Goal: Task Accomplishment & Management: Use online tool/utility

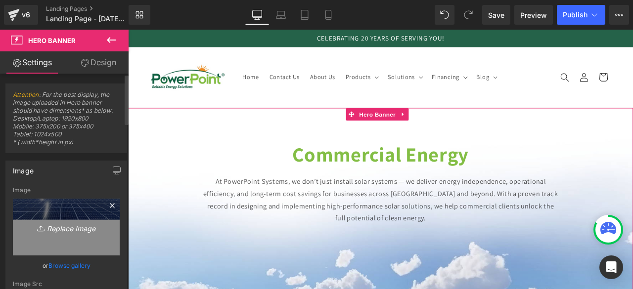
click at [68, 234] on link "Replace Image" at bounding box center [66, 227] width 107 height 57
type input "C:\fakepath\COMMERCIAL SOLAR COMPANY (10).png"
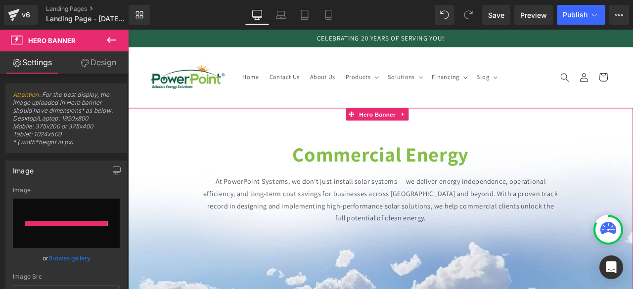
type input "[URL][DOMAIN_NAME]"
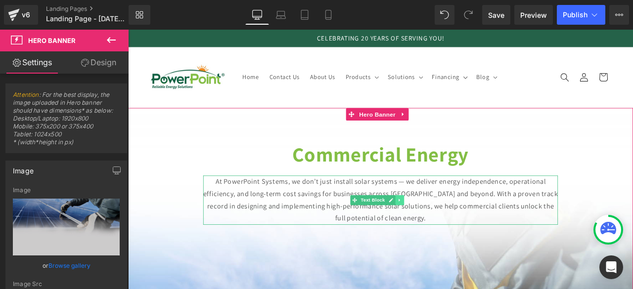
click at [454, 226] on link at bounding box center [450, 232] width 10 height 12
click at [270, 207] on p "At PowerPoint Systems, we don’t just install solar systems — we deliver energy …" at bounding box center [427, 232] width 420 height 58
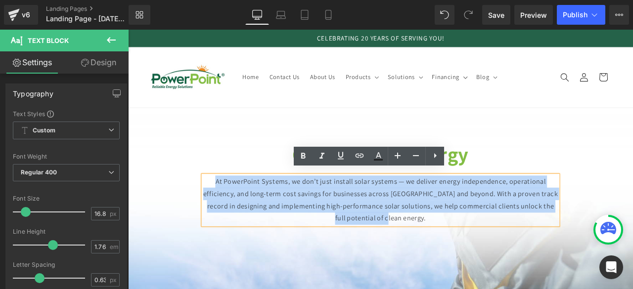
drag, startPoint x: 218, startPoint y: 200, endPoint x: 506, endPoint y: 255, distance: 292.9
click at [506, 255] on p "At PowerPoint Systems, we don’t just install solar systems — we deliver energy …" at bounding box center [427, 232] width 420 height 58
copy p "At PowerPoint Systems, we don’t just install solar systems — we deliver energy …"
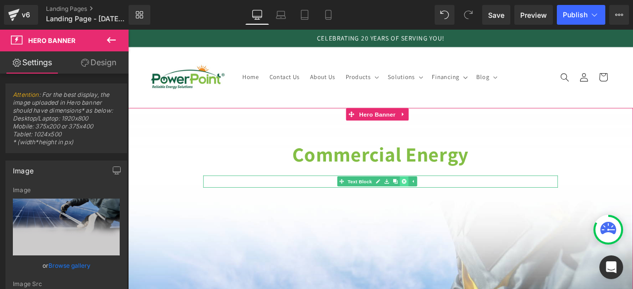
click at [454, 207] on icon at bounding box center [454, 209] width 5 height 5
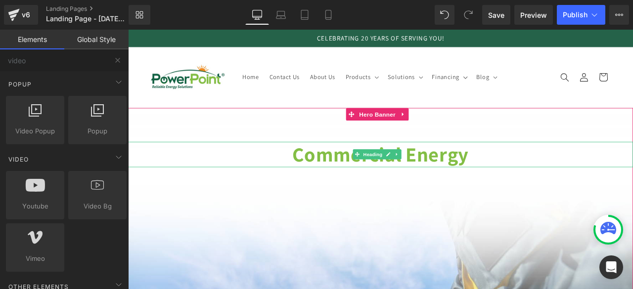
click at [468, 176] on strong "Commercial Energy" at bounding box center [426, 177] width 209 height 31
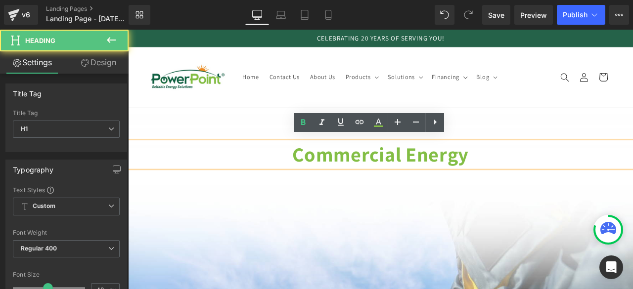
click at [456, 169] on strong "Commercial Energy" at bounding box center [426, 177] width 209 height 31
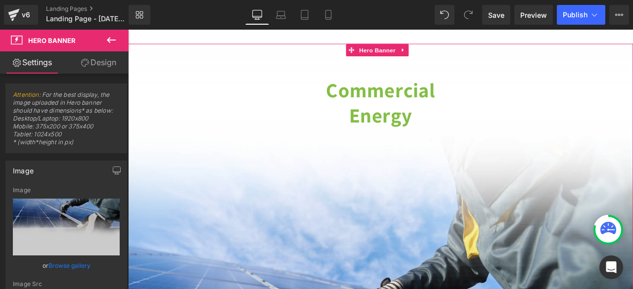
scroll to position [80, 0]
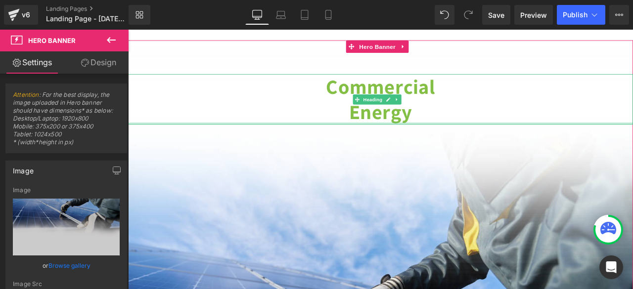
click at [371, 140] on div at bounding box center [427, 141] width 598 height 2
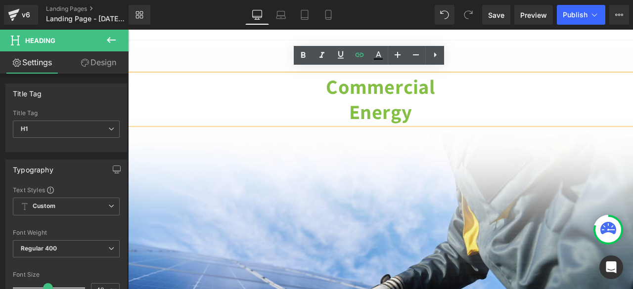
click at [390, 123] on strong "Energy" at bounding box center [427, 127] width 75 height 31
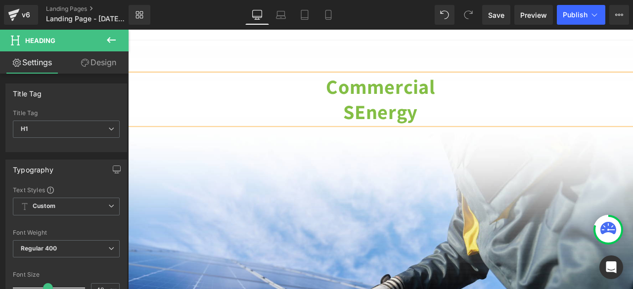
click at [399, 125] on strong "SEnergy" at bounding box center [427, 127] width 88 height 31
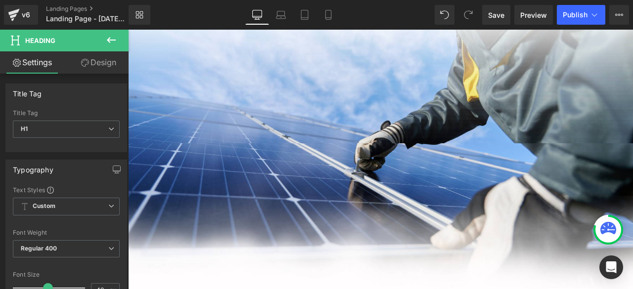
scroll to position [263, 0]
click at [309, 216] on div "Commercial S63Energy Heading" at bounding box center [427, 283] width 598 height 846
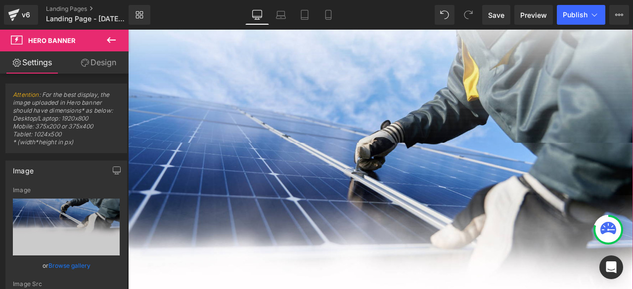
click at [313, 140] on div "Commercial S63Energy Heading" at bounding box center [427, 283] width 598 height 846
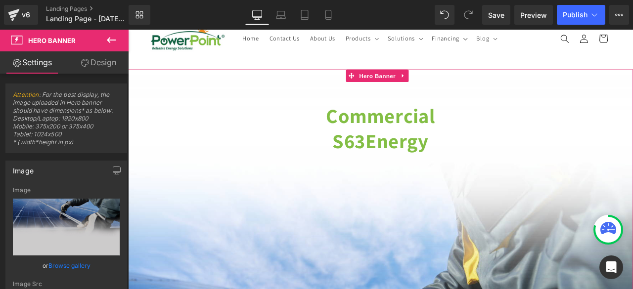
scroll to position [45, 0]
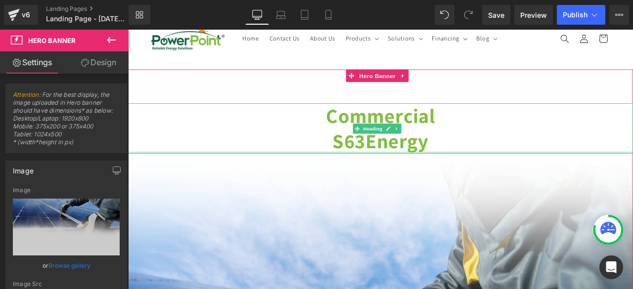
click at [409, 174] on div at bounding box center [427, 175] width 598 height 2
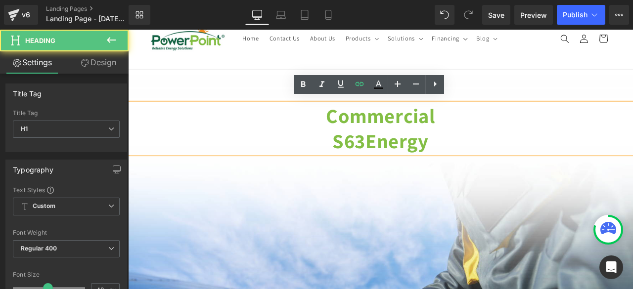
click at [404, 153] on strong "S63Energy" at bounding box center [427, 161] width 114 height 31
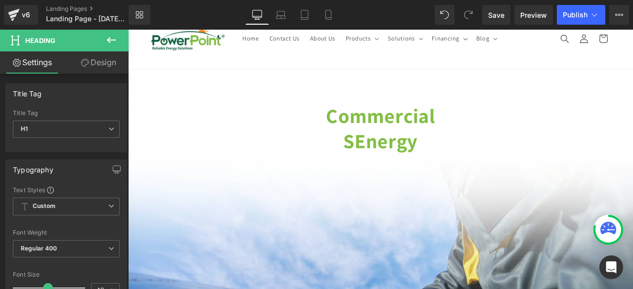
click at [89, 56] on link "Design" at bounding box center [98, 62] width 64 height 22
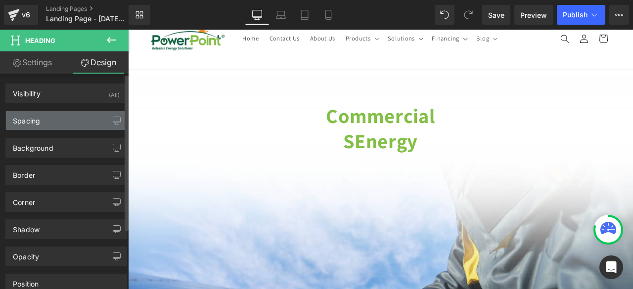
click at [34, 120] on div "Spacing" at bounding box center [26, 118] width 27 height 14
type input "-750"
type input "0"
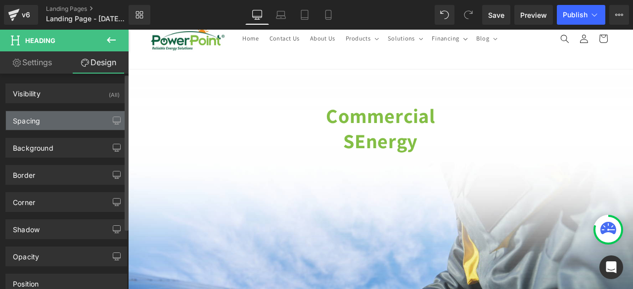
type input "0"
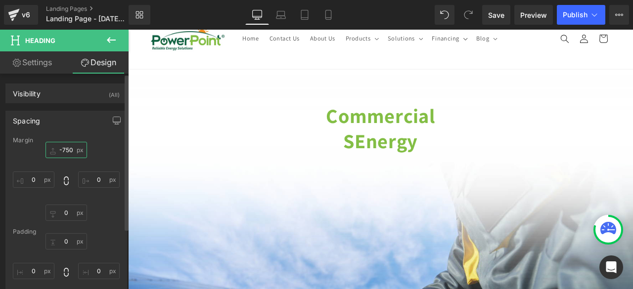
click at [67, 146] on input "-750" at bounding box center [66, 150] width 42 height 16
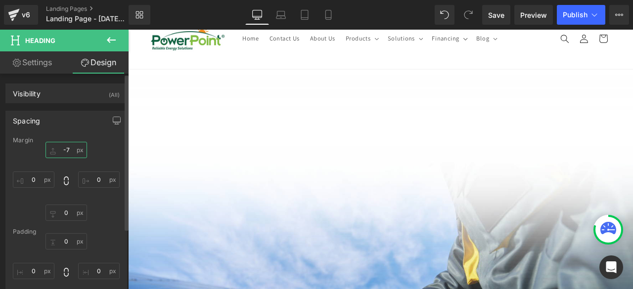
type input "-7/"
type input "/"
type input "-7/"
type input "-"
type input "2"
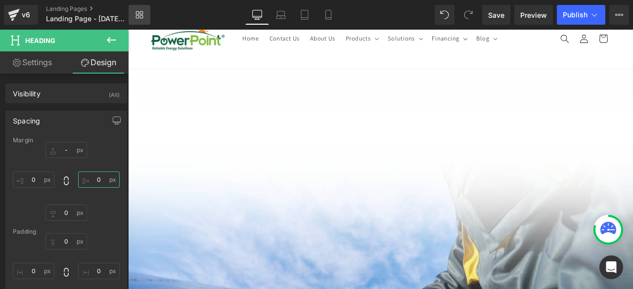
type input "/"
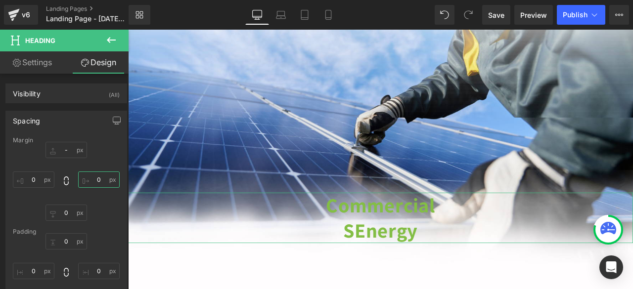
scroll to position [292, 0]
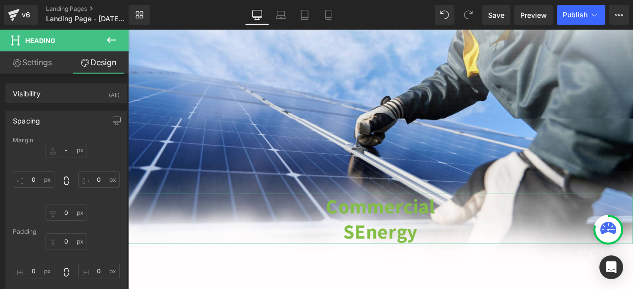
click at [414, 246] on strong "Commercial" at bounding box center [426, 238] width 129 height 31
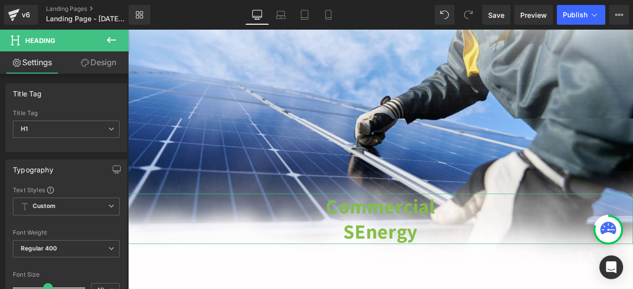
click at [90, 68] on link "Design" at bounding box center [98, 62] width 64 height 22
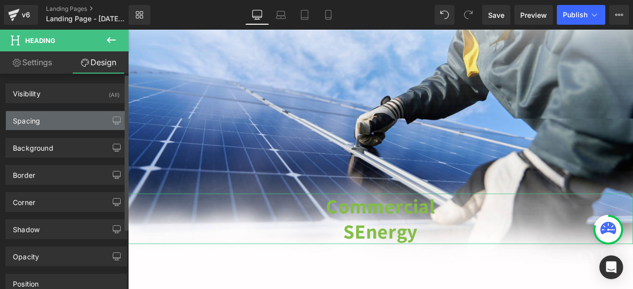
click at [29, 123] on div "Spacing" at bounding box center [26, 118] width 27 height 14
type input "0"
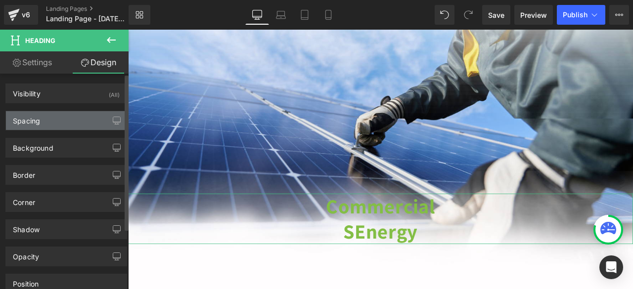
type input "0"
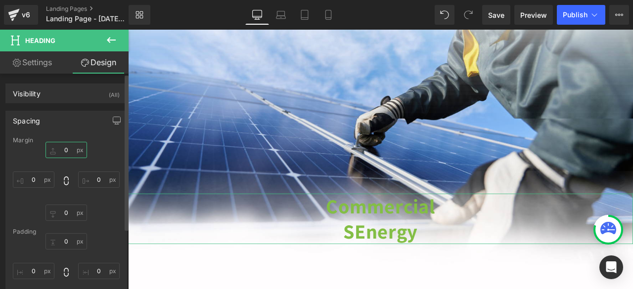
click at [59, 154] on input "0" at bounding box center [66, 150] width 42 height 16
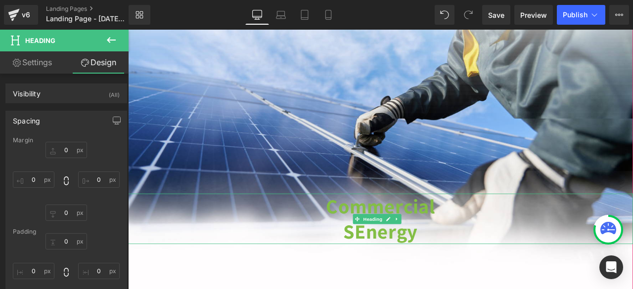
click at [398, 223] on strong "Commercial" at bounding box center [426, 238] width 129 height 31
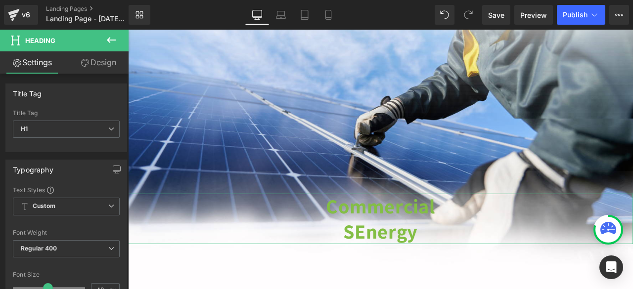
click at [114, 57] on link "Design" at bounding box center [98, 62] width 64 height 22
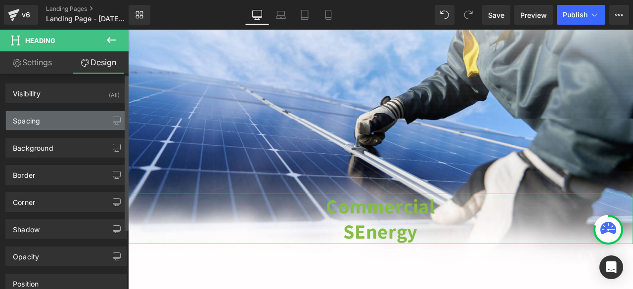
type input "0"
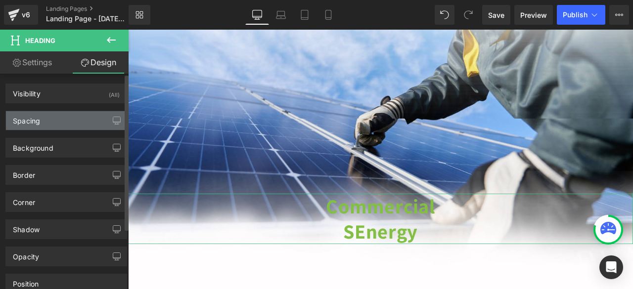
type input "0"
click at [37, 112] on div "Spacing" at bounding box center [26, 118] width 27 height 14
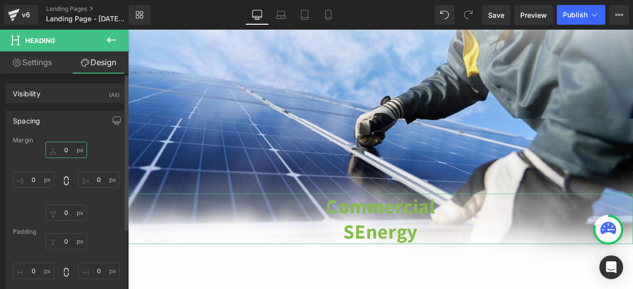
click at [72, 148] on input "0" at bounding box center [66, 150] width 42 height 16
type input "-5/"
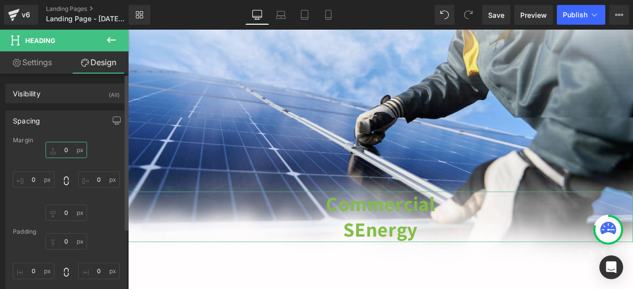
type input "/"
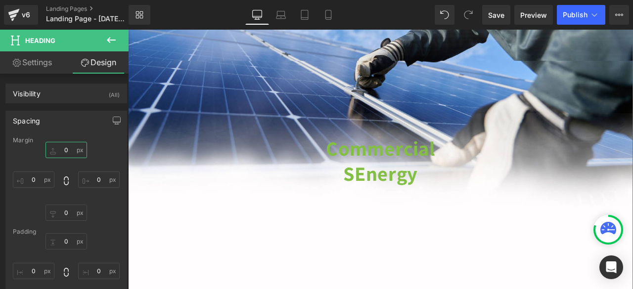
scroll to position [361, 0]
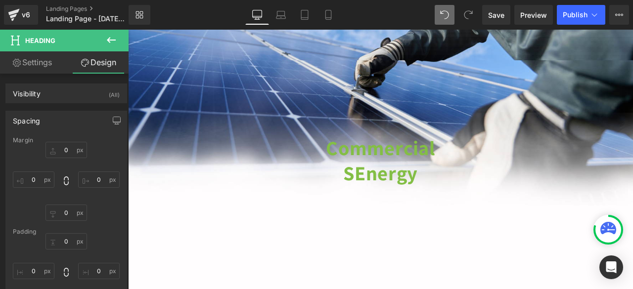
click at [453, 15] on span at bounding box center [445, 15] width 20 height 20
type input "0"
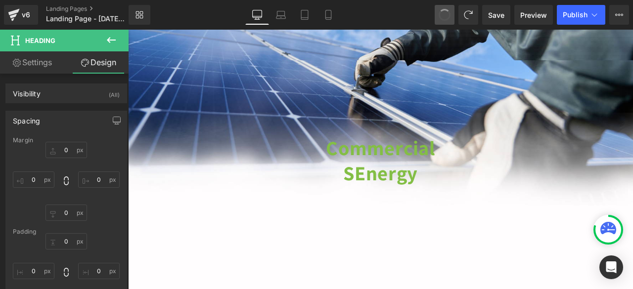
type input "0"
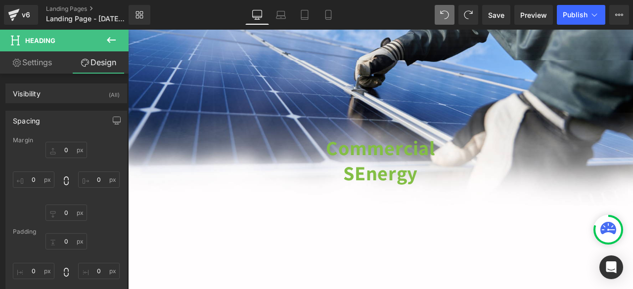
type input "0"
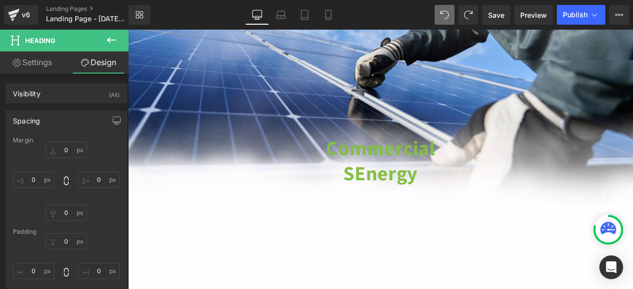
type input "0"
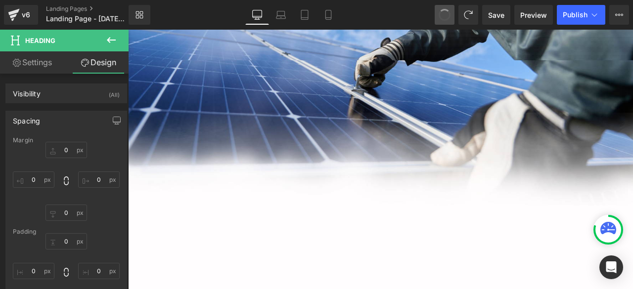
type input "-750"
type input "0"
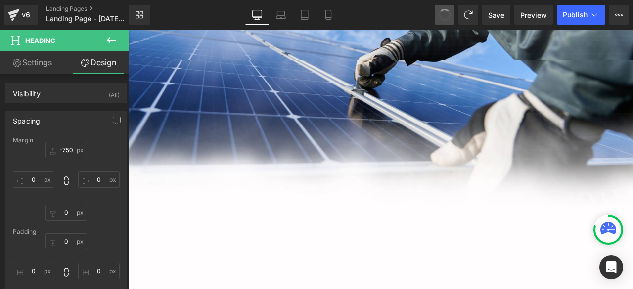
type input "0"
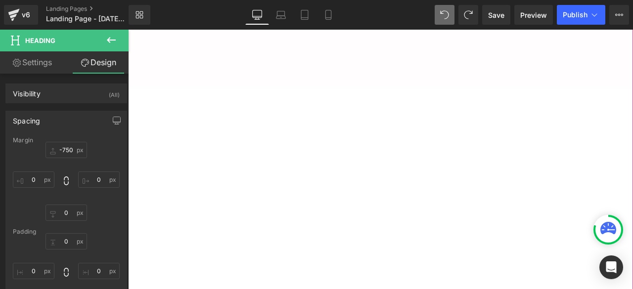
scroll to position [609, 0]
click at [107, 40] on icon at bounding box center [111, 40] width 12 height 12
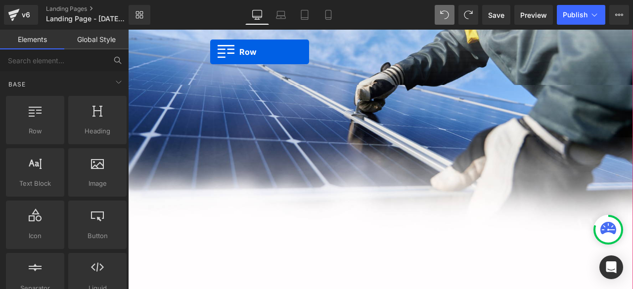
scroll to position [302, 0]
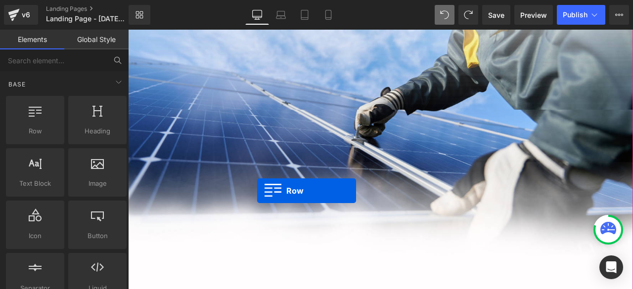
drag, startPoint x: 226, startPoint y: 147, endPoint x: 281, endPoint y: 221, distance: 91.9
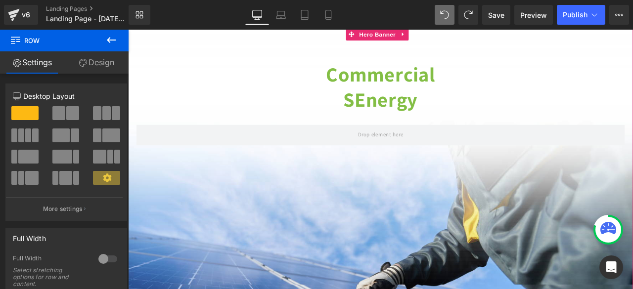
scroll to position [94, 0]
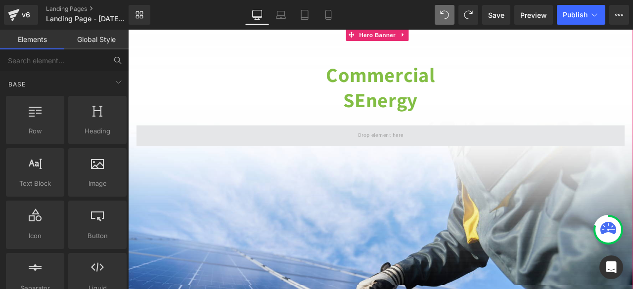
click at [399, 155] on span at bounding box center [427, 155] width 61 height 16
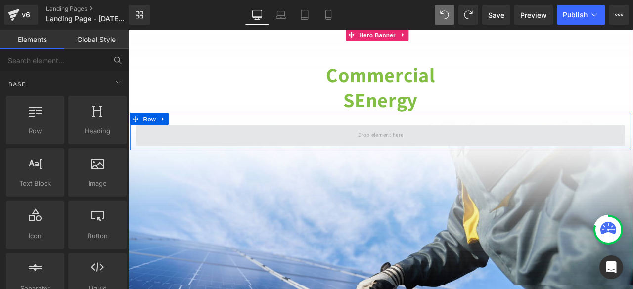
click at [327, 158] on span at bounding box center [427, 155] width 578 height 25
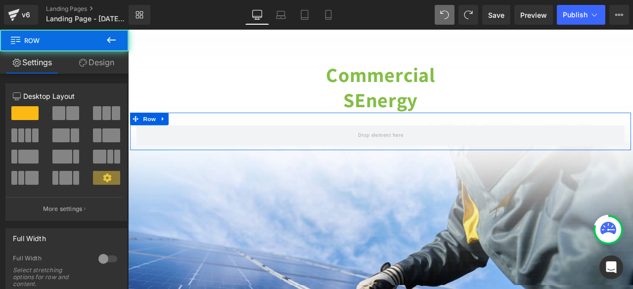
click at [104, 68] on link "Design" at bounding box center [96, 62] width 64 height 22
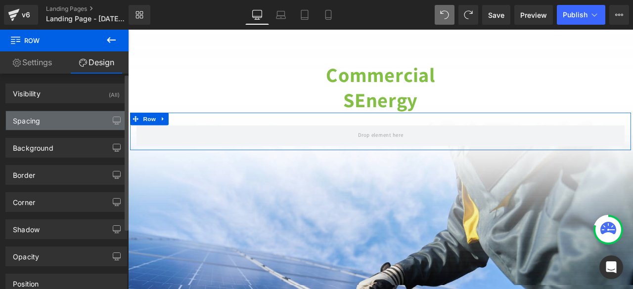
click at [35, 116] on div "Spacing" at bounding box center [26, 118] width 27 height 14
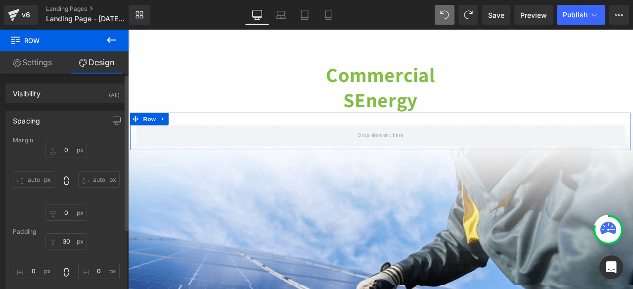
type input "0"
type input "30"
type input "0"
type input "10"
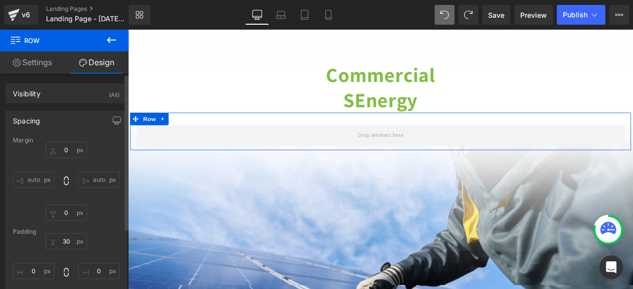
type input "0"
click at [65, 149] on input "0" at bounding box center [66, 150] width 42 height 16
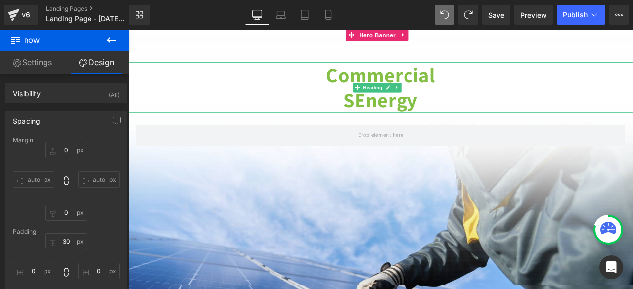
click at [385, 88] on strong "Commercial" at bounding box center [426, 82] width 129 height 31
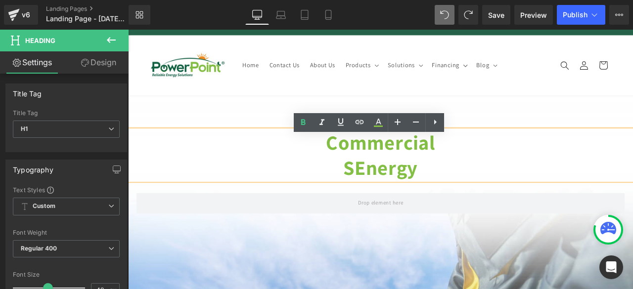
scroll to position [0, 0]
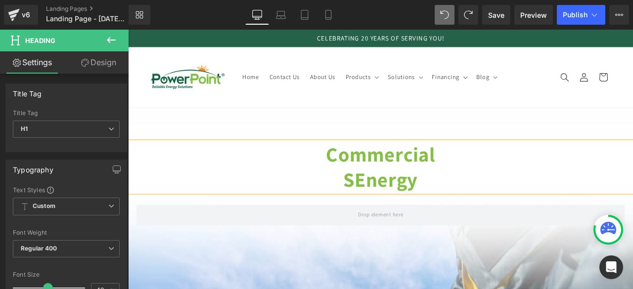
click at [113, 64] on link "Design" at bounding box center [98, 62] width 64 height 22
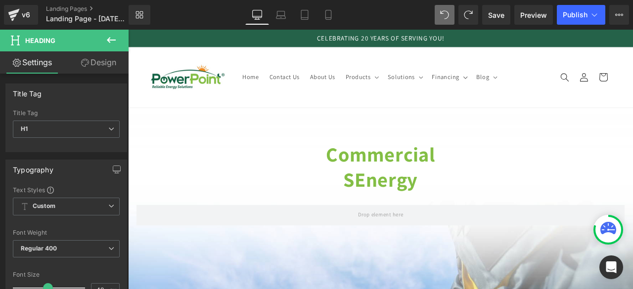
click at [0, 0] on div "Spacing" at bounding box center [0, 0] width 0 height 0
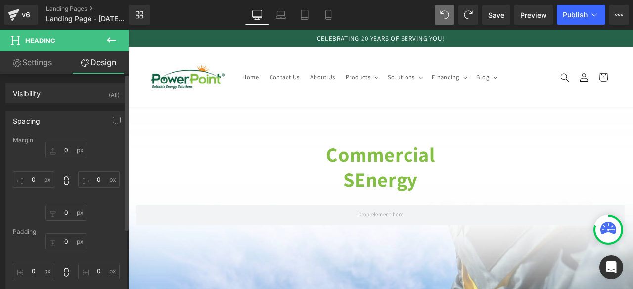
type input "-750"
type input "0"
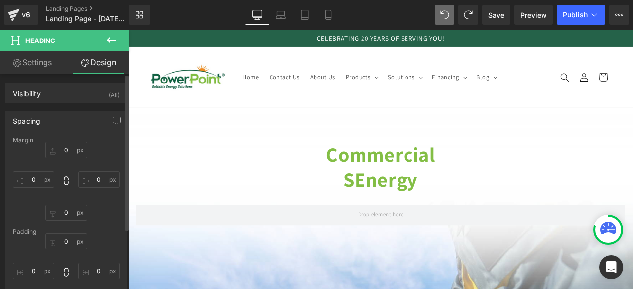
type input "0"
click at [73, 153] on input "-750" at bounding box center [66, 150] width 42 height 16
click at [69, 152] on input "-750" at bounding box center [66, 150] width 42 height 16
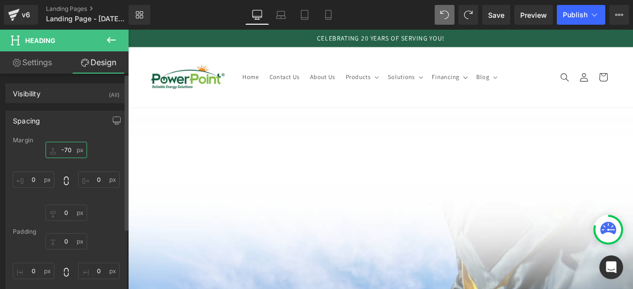
type input "-710"
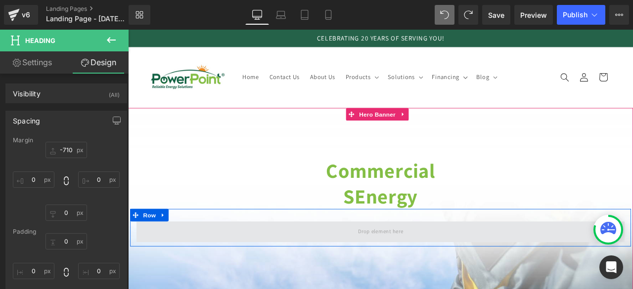
click at [193, 261] on span at bounding box center [427, 269] width 578 height 25
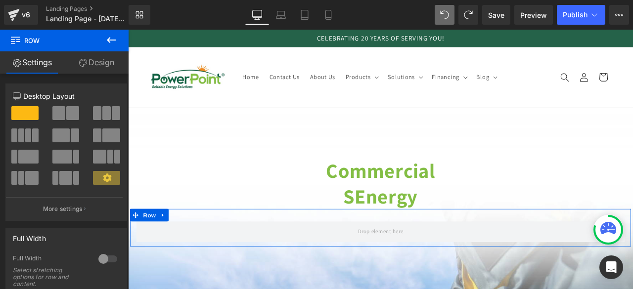
click at [104, 61] on link "Design" at bounding box center [96, 62] width 64 height 22
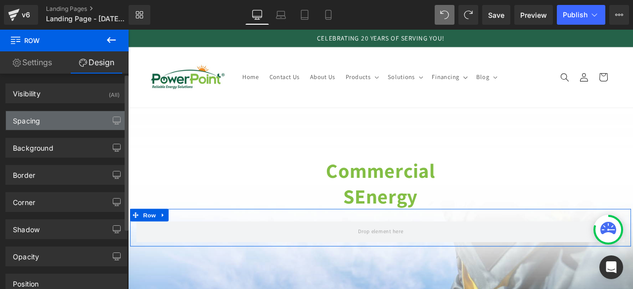
type input "0"
type input "30"
type input "0"
type input "10"
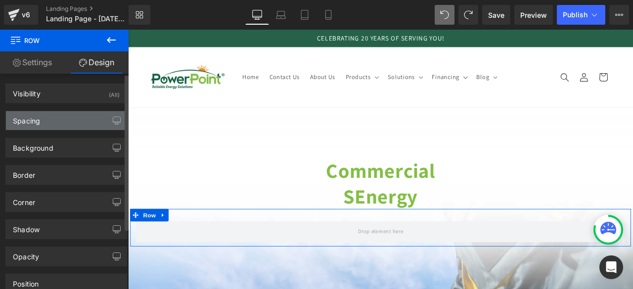
type input "0"
click at [43, 122] on div "Spacing" at bounding box center [66, 120] width 121 height 19
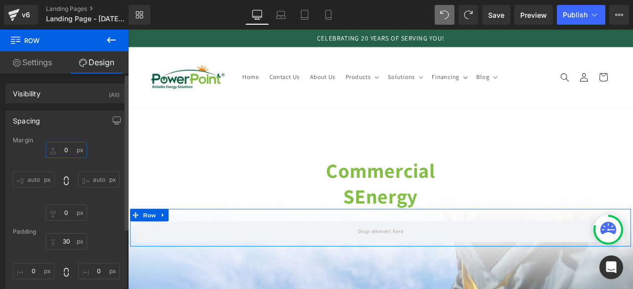
click at [64, 149] on input "0" at bounding box center [66, 150] width 42 height 16
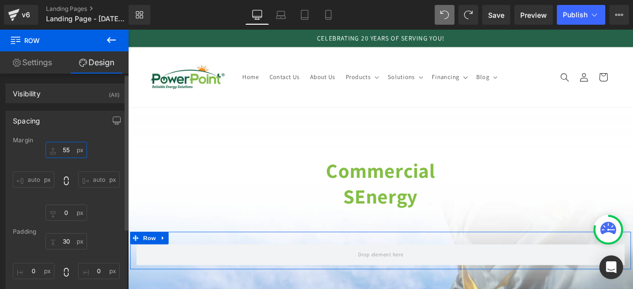
type input "555"
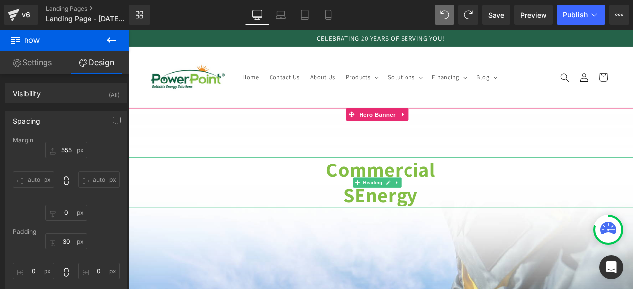
click at [399, 219] on strong "SEnergy" at bounding box center [427, 225] width 88 height 31
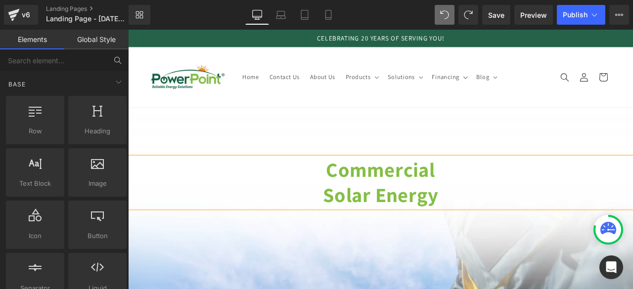
click at [617, 120] on header "Home Contact Us About Us Products Products Surge Protection Extensions Lighting" at bounding box center [427, 86] width 598 height 72
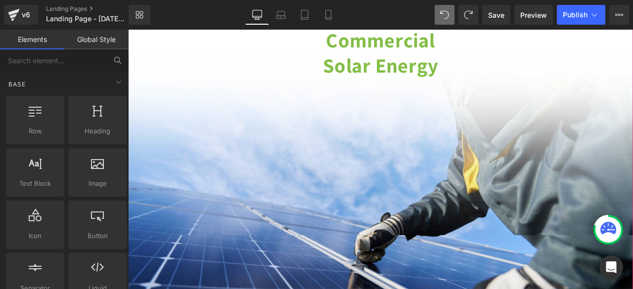
scroll to position [154, 0]
click at [456, 67] on strong "Solar Energy" at bounding box center [427, 71] width 137 height 31
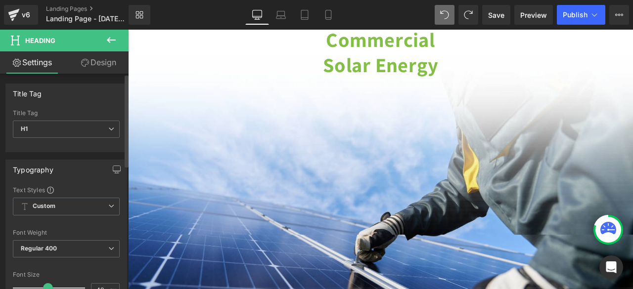
click at [98, 65] on link "Design" at bounding box center [98, 62] width 64 height 22
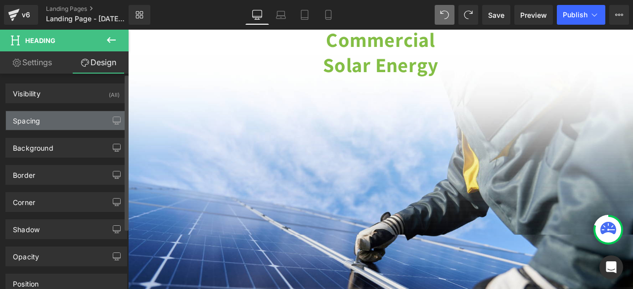
click at [43, 119] on div "Spacing" at bounding box center [66, 120] width 121 height 19
type input "-710"
type input "0"
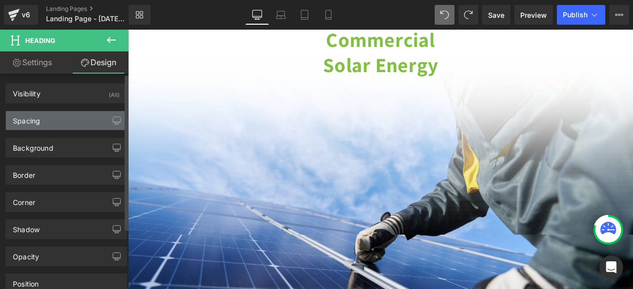
type input "0"
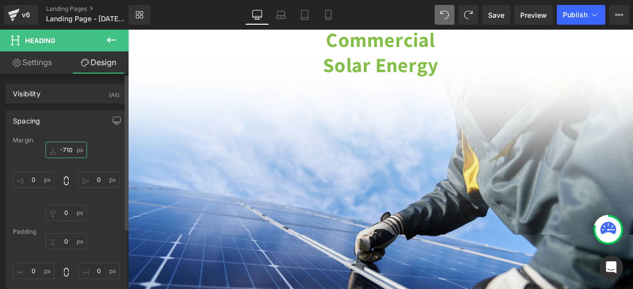
click at [69, 152] on input "-710" at bounding box center [66, 150] width 42 height 16
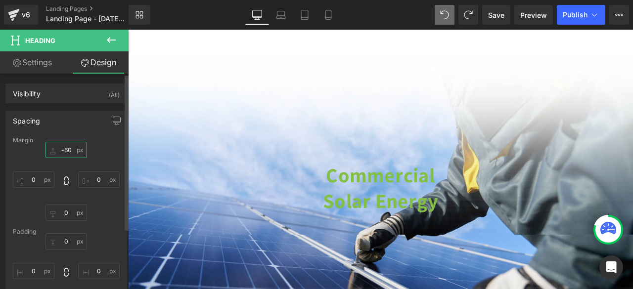
type input "-680"
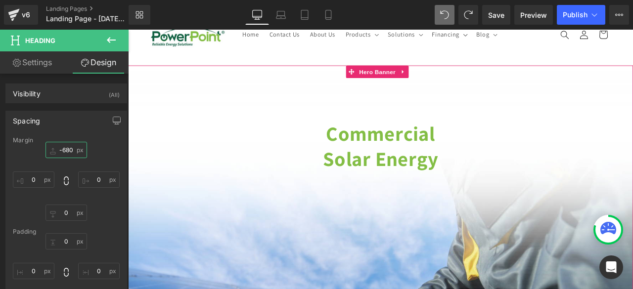
scroll to position [50, 0]
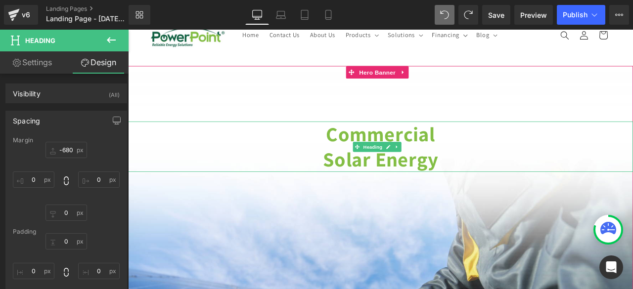
click at [347, 179] on h1 "Solar Energy" at bounding box center [427, 184] width 598 height 30
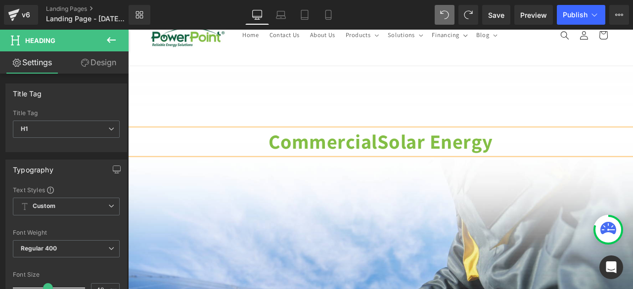
scroll to position [58, 0]
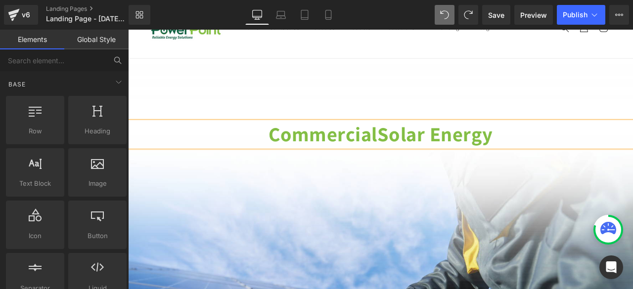
click at [623, 61] on header "Home Contact Us About Us Products Products Surge Protection Extensions Lighting" at bounding box center [427, 28] width 598 height 72
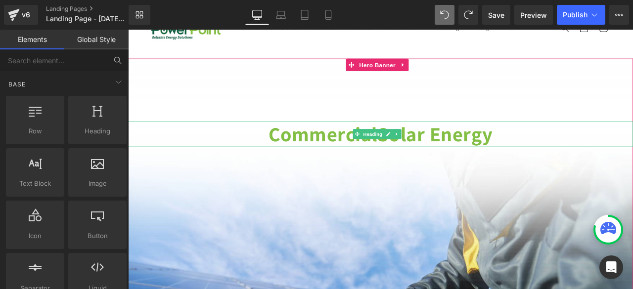
click at [526, 143] on strong "Solar Energy" at bounding box center [491, 153] width 137 height 31
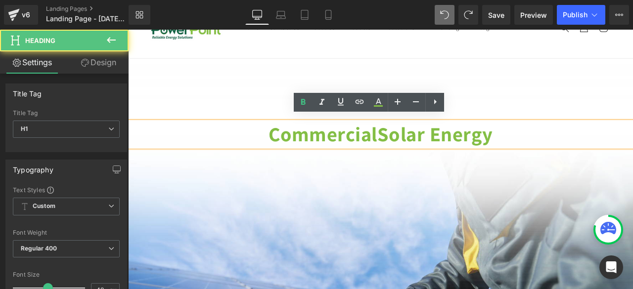
click at [425, 148] on strong "Solar Energy" at bounding box center [491, 153] width 137 height 31
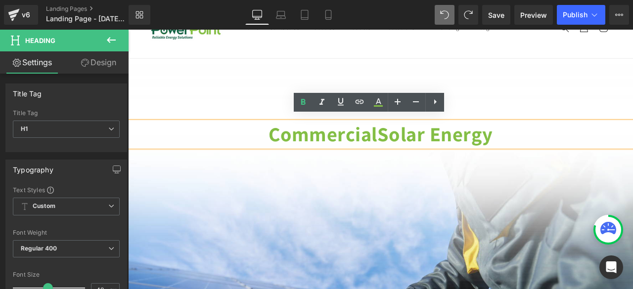
scroll to position [50, 0]
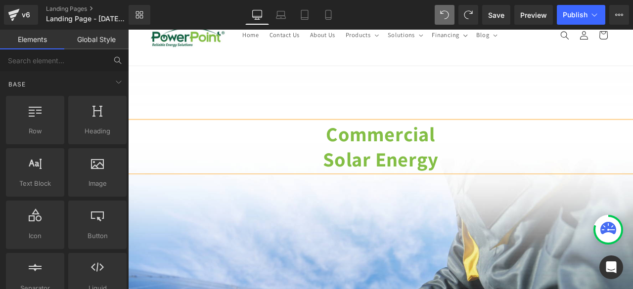
click at [613, 66] on header "Home Contact Us About Us Products Products Surge Protection Extensions Lighting" at bounding box center [427, 36] width 598 height 72
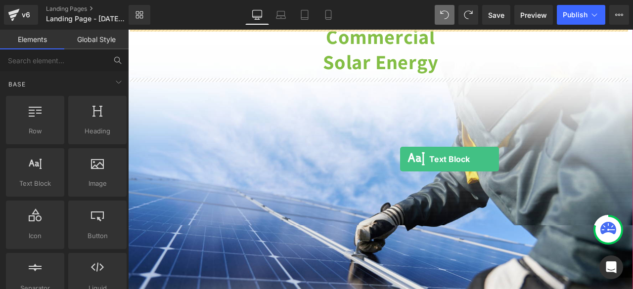
scroll to position [155, 0]
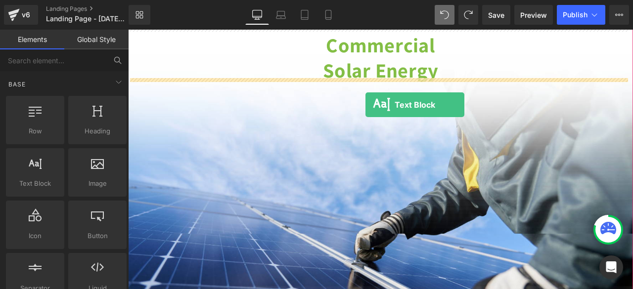
drag, startPoint x: 175, startPoint y: 196, endPoint x: 407, endPoint y: 116, distance: 244.8
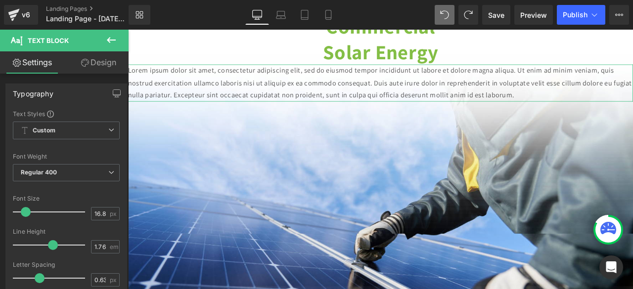
click at [97, 62] on link "Design" at bounding box center [98, 62] width 64 height 22
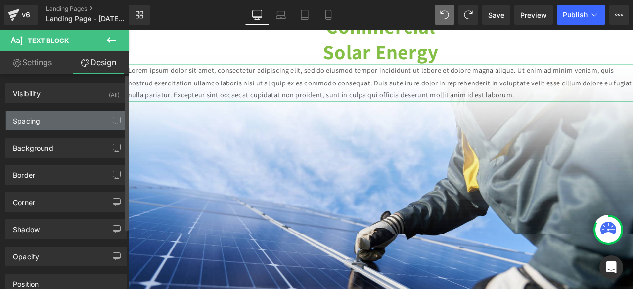
click at [33, 124] on div "Spacing" at bounding box center [26, 118] width 27 height 14
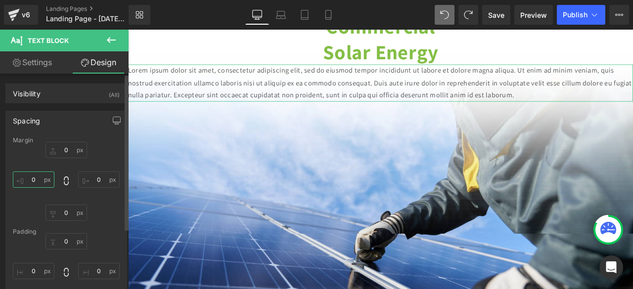
click at [37, 177] on input "0" at bounding box center [34, 180] width 42 height 16
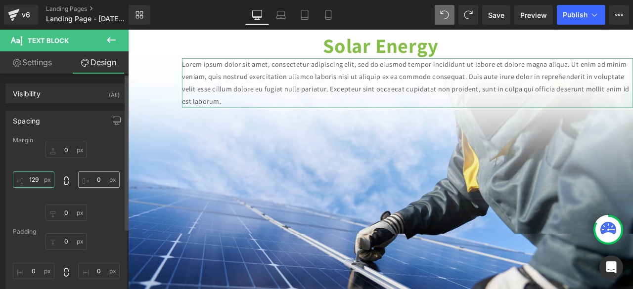
type input "129"
click at [96, 183] on input "0" at bounding box center [99, 180] width 42 height 16
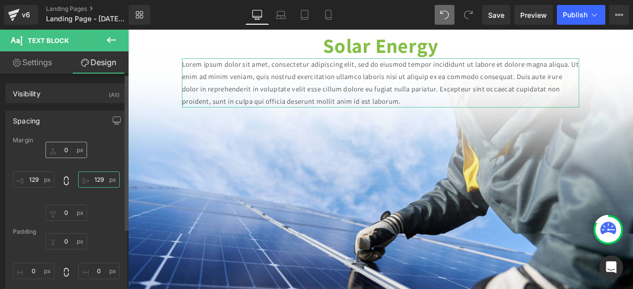
type input "129"
click at [62, 148] on input "0" at bounding box center [66, 150] width 42 height 16
type input "29"
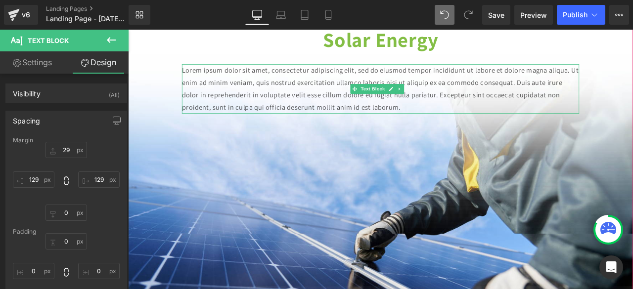
click at [282, 80] on p "Lorem ipsum dolor sit amet, consectetur adipiscing elit, sed do eiusmod tempor …" at bounding box center [427, 100] width 471 height 58
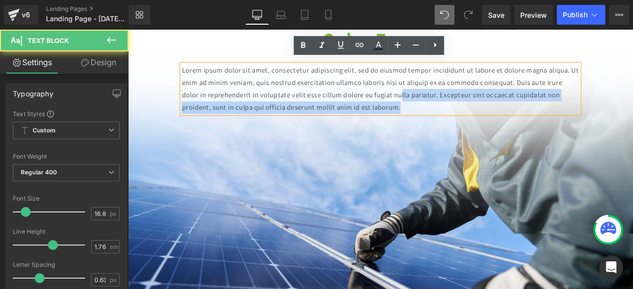
drag, startPoint x: 494, startPoint y: 107, endPoint x: 514, endPoint y: 123, distance: 25.7
click at [514, 123] on p "Lorem ipsum dolor sit amet, consectetur adipiscing elit, sed do eiusmod tempor …" at bounding box center [427, 100] width 471 height 58
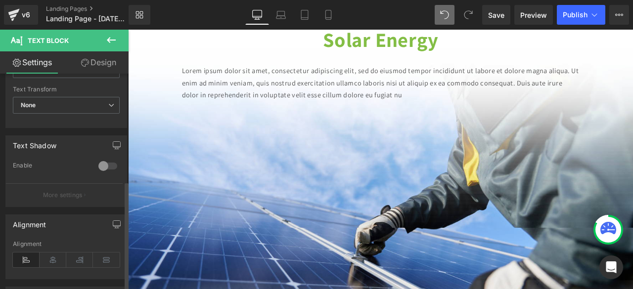
scroll to position [313, 0]
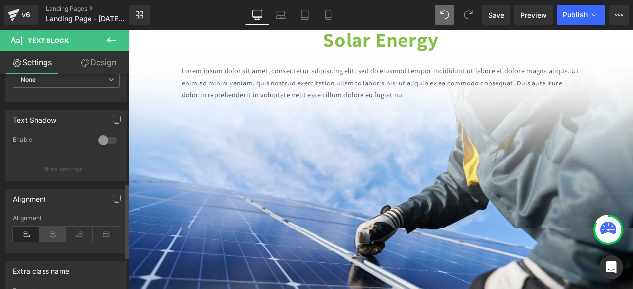
click at [48, 236] on icon at bounding box center [53, 234] width 27 height 15
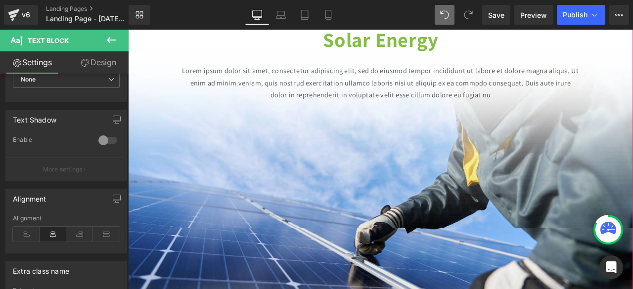
scroll to position [75, 0]
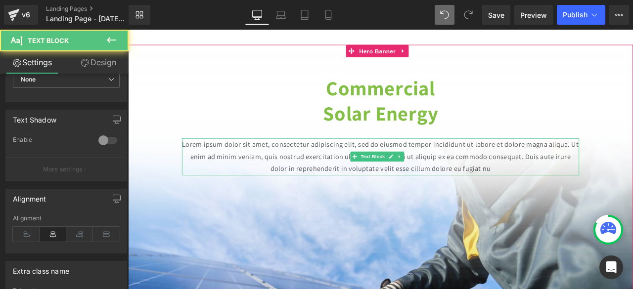
click at [477, 177] on p "Lorem ipsum dolor sit amet, consectetur adipiscing elit, sed do eiusmod tempor …" at bounding box center [427, 180] width 471 height 44
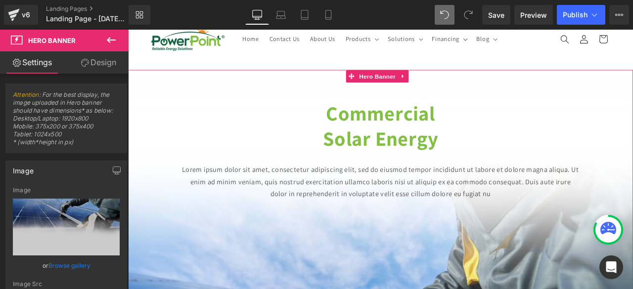
scroll to position [28, 0]
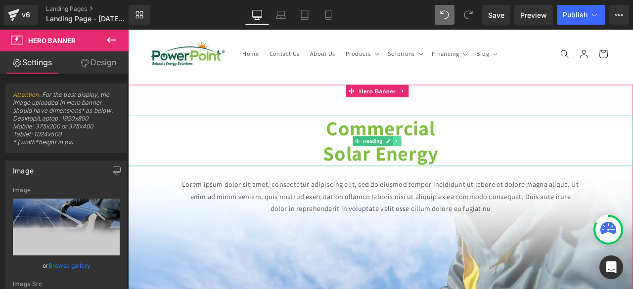
click at [443, 156] on link at bounding box center [447, 162] width 10 height 12
click at [443, 159] on icon at bounding box center [441, 162] width 5 height 6
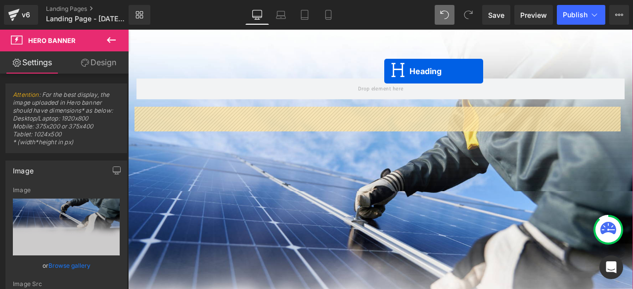
scroll to position [166, 0]
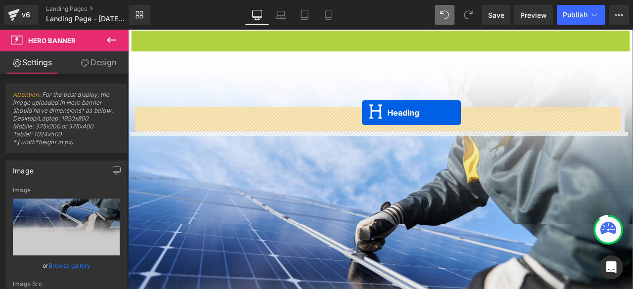
drag, startPoint x: 414, startPoint y: 190, endPoint x: 405, endPoint y: 128, distance: 62.4
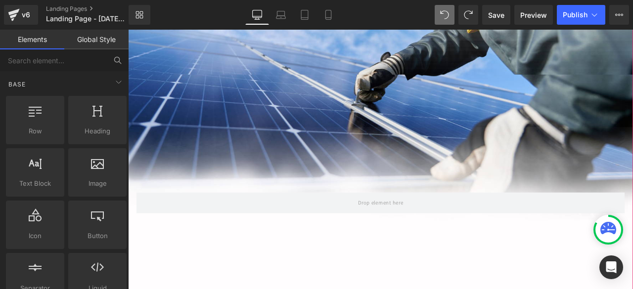
scroll to position [364, 0]
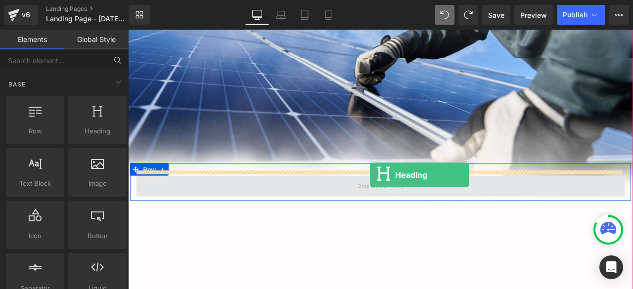
drag, startPoint x: 232, startPoint y: 161, endPoint x: 414, endPoint y: 202, distance: 187.1
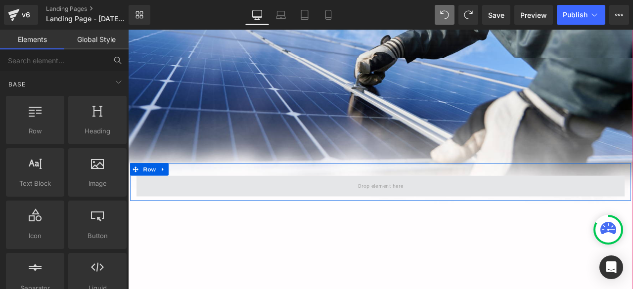
scroll to position [351, 0]
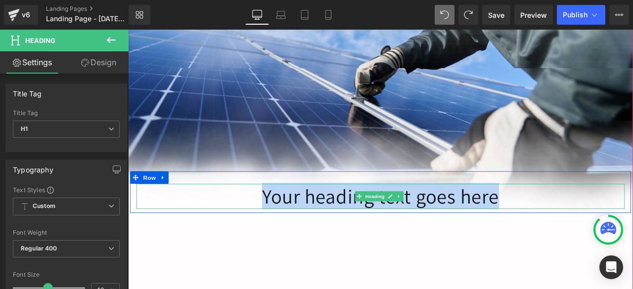
drag, startPoint x: 585, startPoint y: 233, endPoint x: 262, endPoint y: 225, distance: 322.4
click at [262, 225] on h1 "Your heading text goes here" at bounding box center [427, 228] width 578 height 30
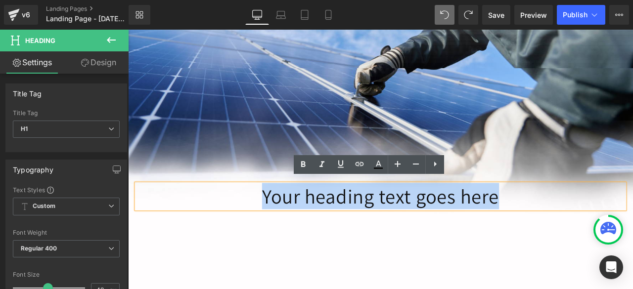
paste div
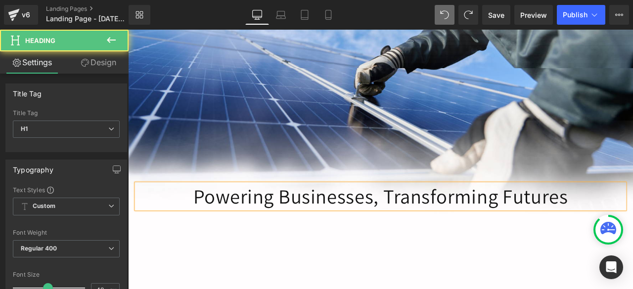
click at [435, 217] on h1 "Powering Businesses, Transforming Futures" at bounding box center [427, 228] width 578 height 30
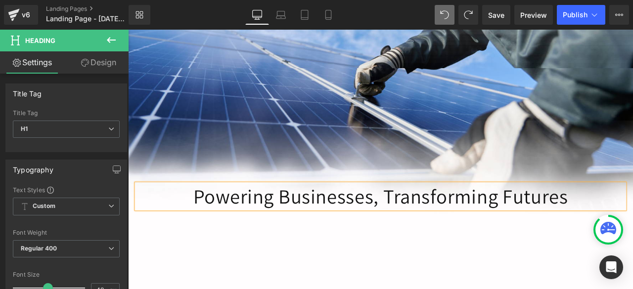
scroll to position [336, 0]
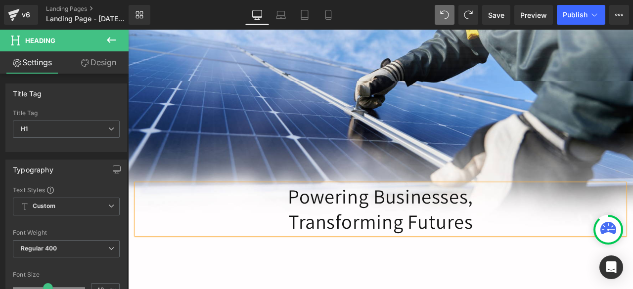
click at [570, 289] on div "Commercial Solar Energy Heading Lorem ipsum dolor sit amet, consectetur adipisc…" at bounding box center [427, 209] width 598 height 846
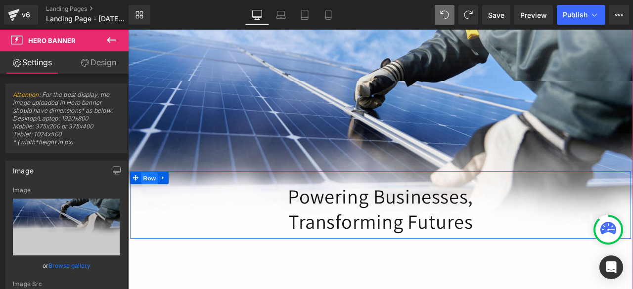
click at [145, 198] on span "Row" at bounding box center [153, 205] width 20 height 15
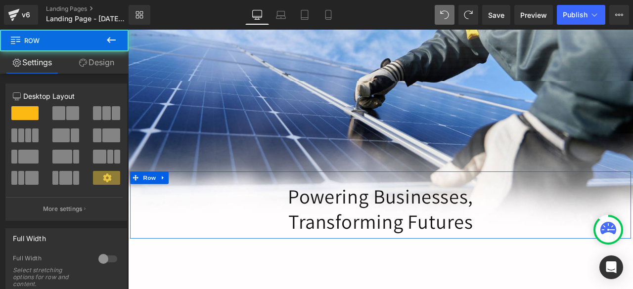
click at [97, 61] on link "Design" at bounding box center [96, 62] width 64 height 22
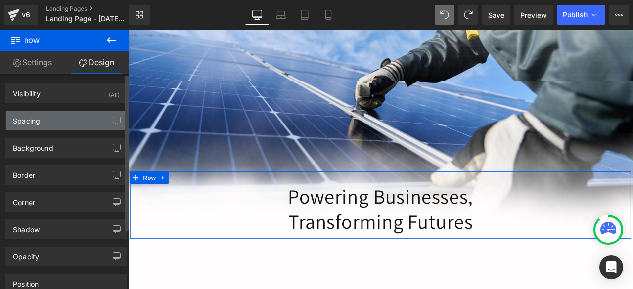
type input "555"
type input "0"
type input "30"
type input "0"
type input "10"
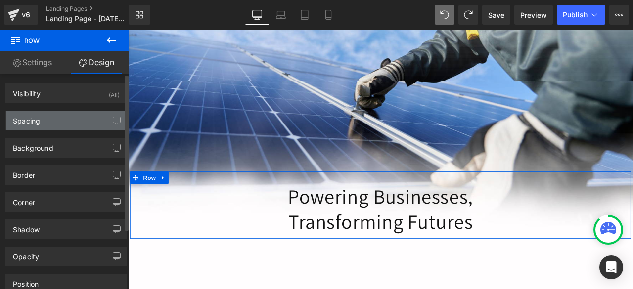
type input "0"
click at [69, 116] on div "Spacing" at bounding box center [66, 120] width 121 height 19
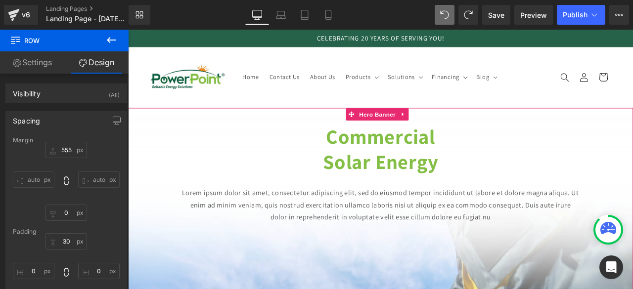
scroll to position [0, 0]
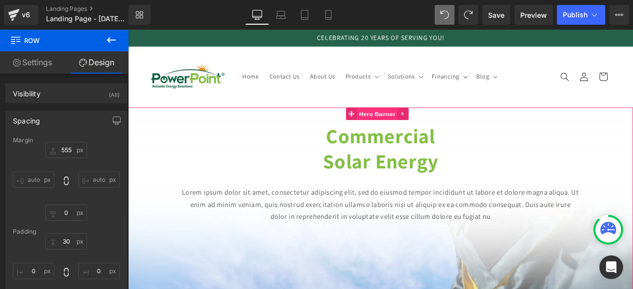
click at [419, 132] on span "Hero Banner" at bounding box center [423, 129] width 48 height 15
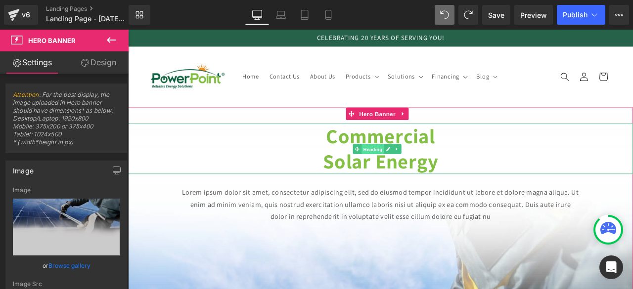
click at [418, 166] on span "Heading" at bounding box center [418, 172] width 27 height 12
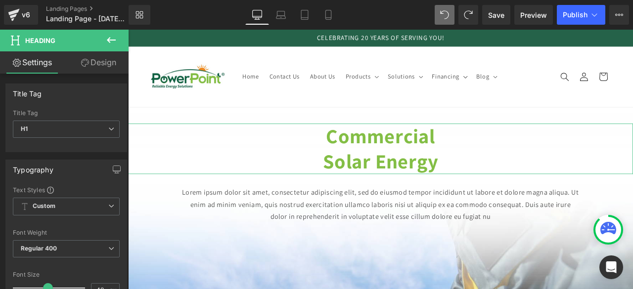
click at [101, 65] on link "Design" at bounding box center [98, 62] width 64 height 22
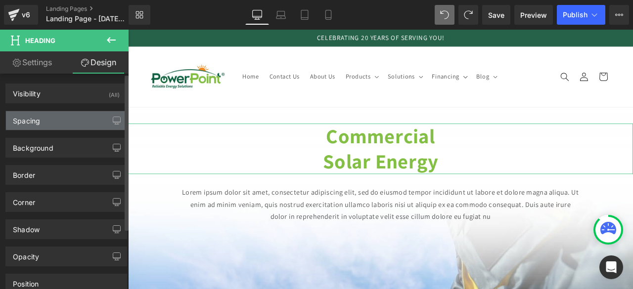
click at [38, 124] on div "Spacing" at bounding box center [26, 118] width 27 height 14
type input "-680"
type input "0"
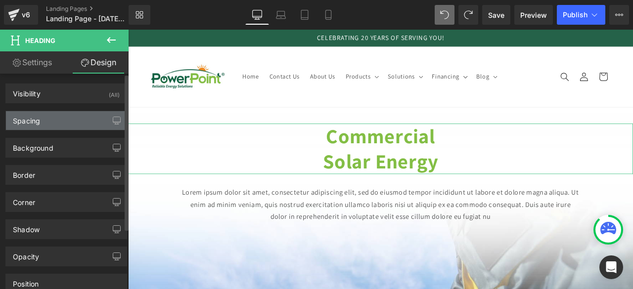
type input "0"
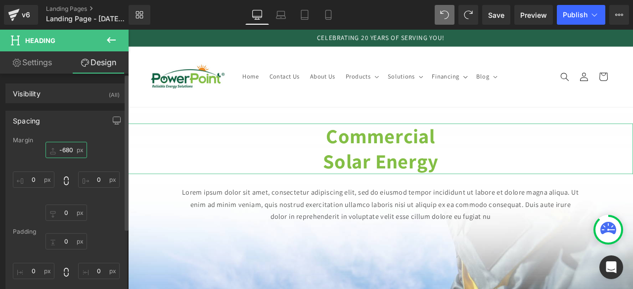
click at [64, 148] on input "-680" at bounding box center [66, 150] width 42 height 16
click at [68, 148] on input "-680" at bounding box center [66, 150] width 42 height 16
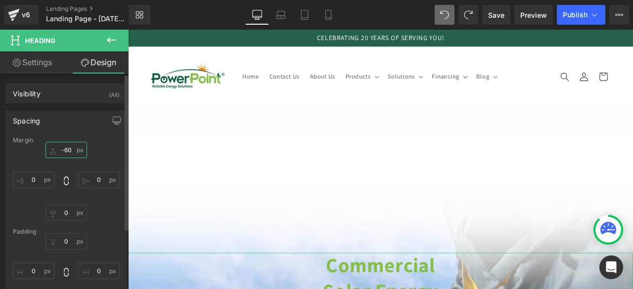
type input "-640"
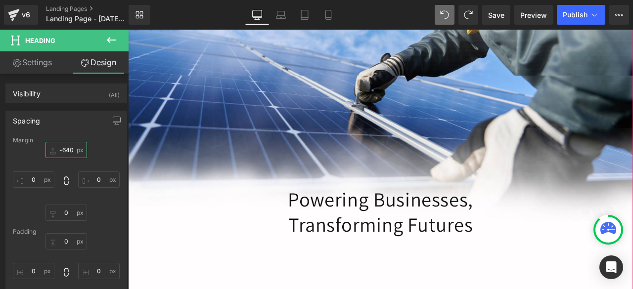
scroll to position [344, 0]
click at [475, 249] on h1 "Transforming Futures" at bounding box center [427, 260] width 578 height 30
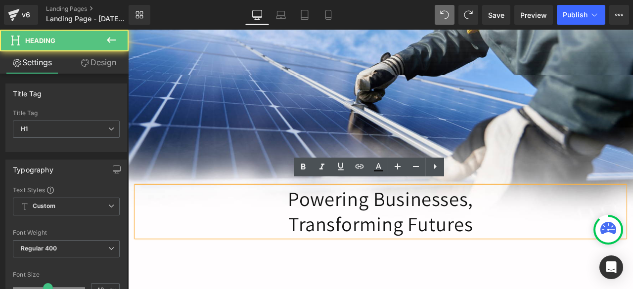
click at [475, 249] on h1 "Transforming Futures" at bounding box center [427, 260] width 578 height 30
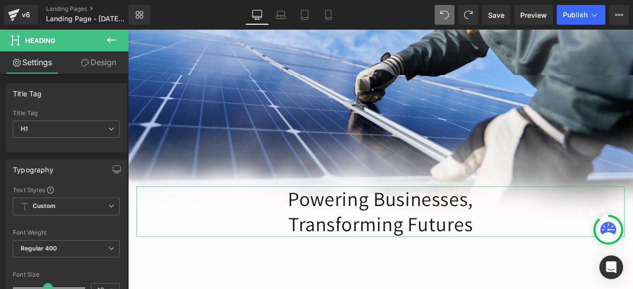
click at [106, 64] on link "Design" at bounding box center [98, 62] width 64 height 22
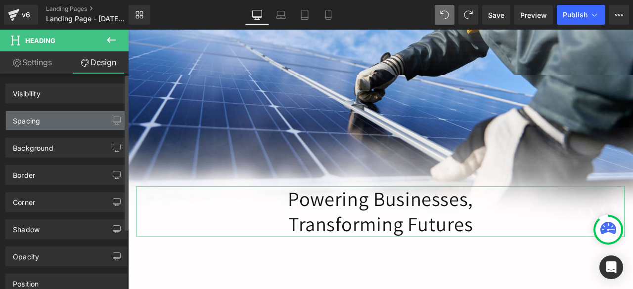
click at [48, 122] on div "Spacing" at bounding box center [66, 120] width 121 height 19
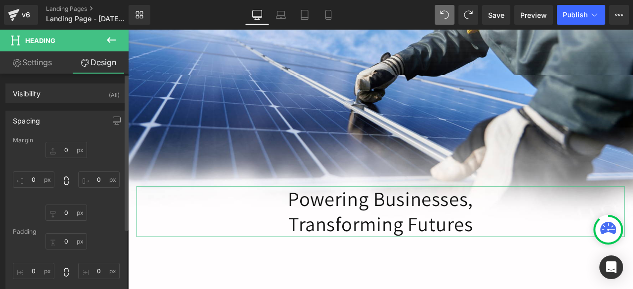
type input "0"
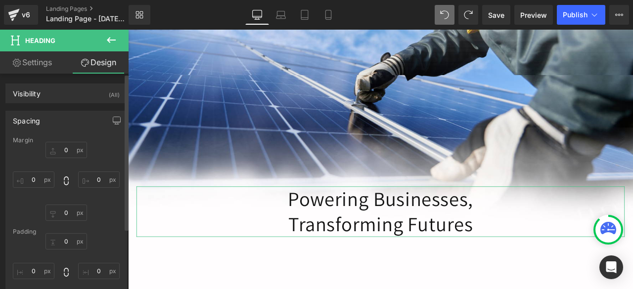
type input "0"
click at [64, 149] on input "0" at bounding box center [66, 150] width 42 height 16
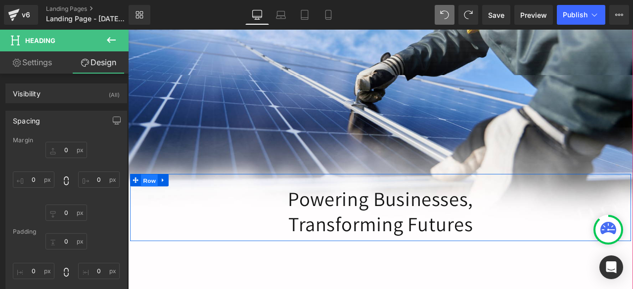
click at [153, 201] on span "Row" at bounding box center [153, 208] width 20 height 15
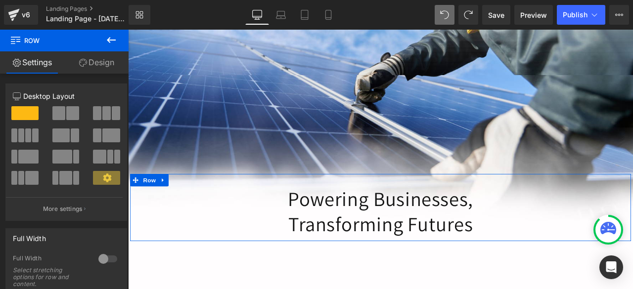
click at [110, 65] on link "Design" at bounding box center [96, 62] width 64 height 22
click at [0, 0] on div "Spacing" at bounding box center [0, 0] width 0 height 0
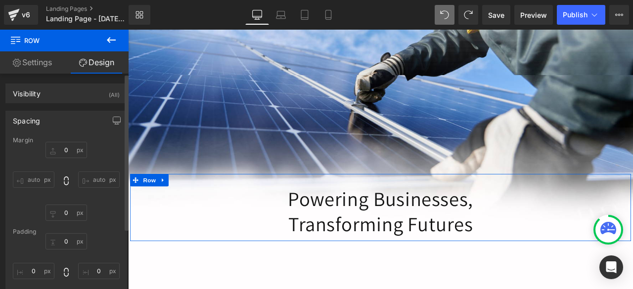
type input "555"
type input "0"
type input "30"
type input "0"
type input "10"
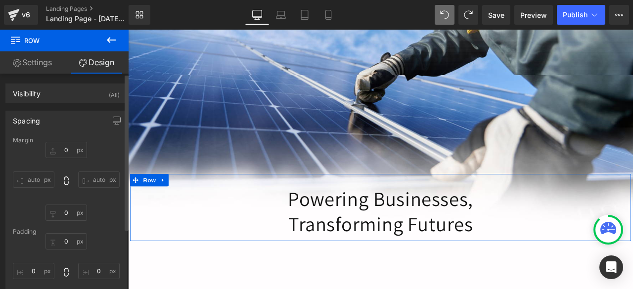
type input "0"
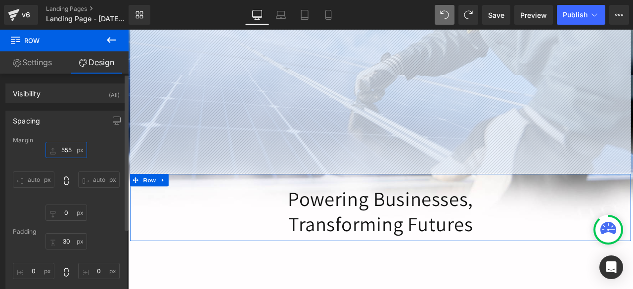
click at [66, 150] on input "555" at bounding box center [66, 150] width 42 height 16
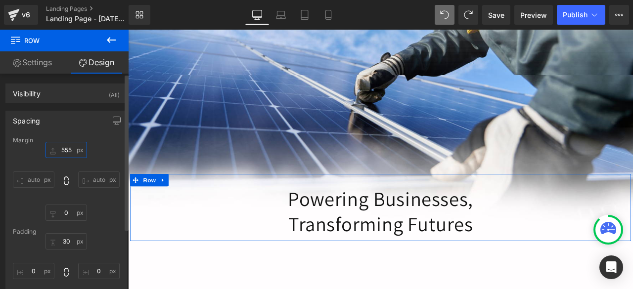
click at [66, 150] on input "555" at bounding box center [66, 150] width 42 height 16
type input "655"
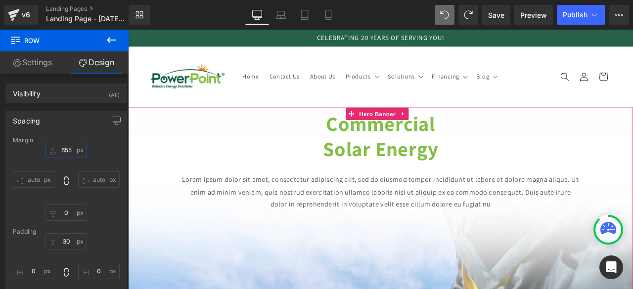
scroll to position [0, 0]
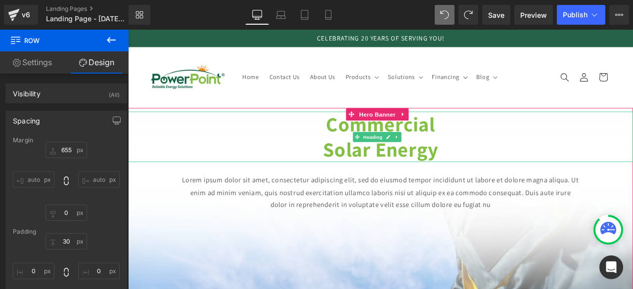
click at [350, 136] on h1 "Commercial" at bounding box center [427, 142] width 598 height 30
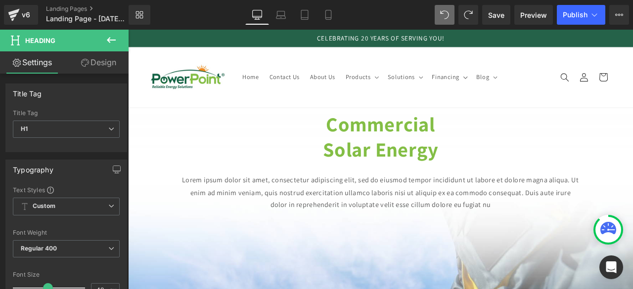
click at [99, 59] on link "Design" at bounding box center [98, 62] width 64 height 22
click at [0, 0] on div "Spacing" at bounding box center [0, 0] width 0 height 0
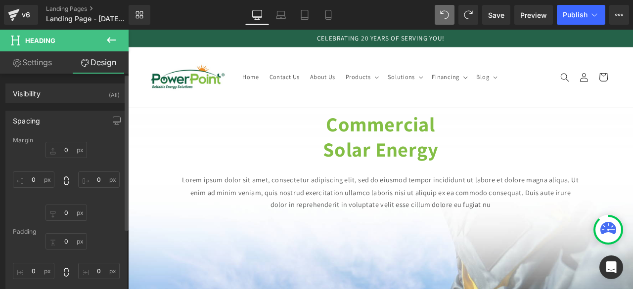
type input "-640"
type input "0"
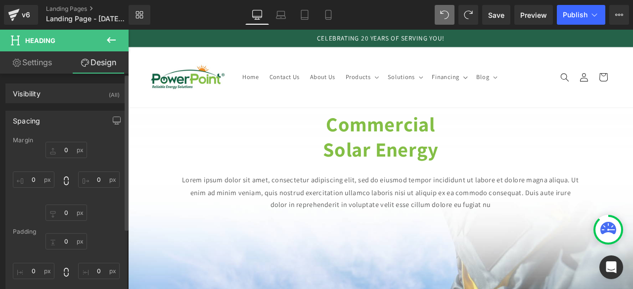
type input "0"
click at [72, 148] on input "-640" at bounding box center [66, 150] width 42 height 16
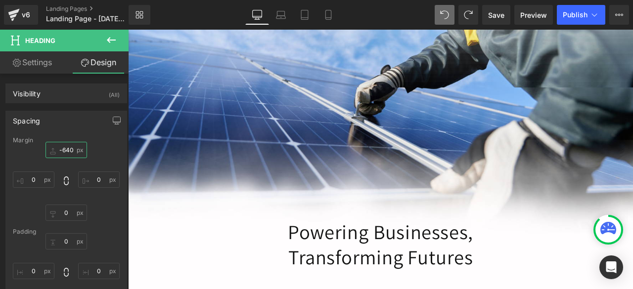
scroll to position [362, 0]
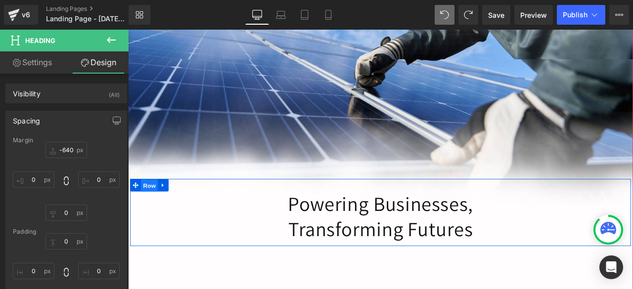
click at [150, 207] on span "Row" at bounding box center [153, 214] width 20 height 15
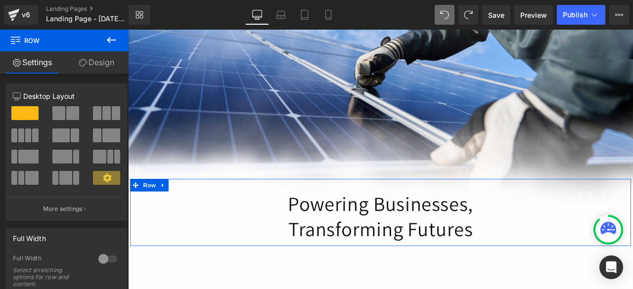
click at [103, 62] on link "Design" at bounding box center [96, 62] width 64 height 22
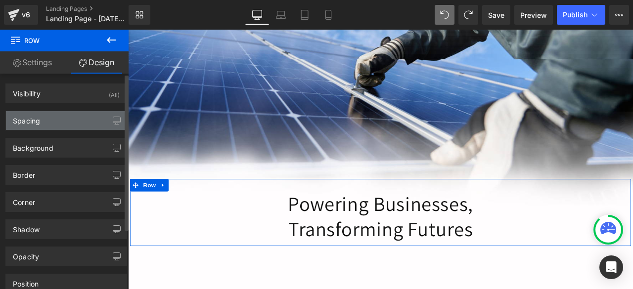
click at [48, 124] on div "Spacing" at bounding box center [66, 120] width 121 height 19
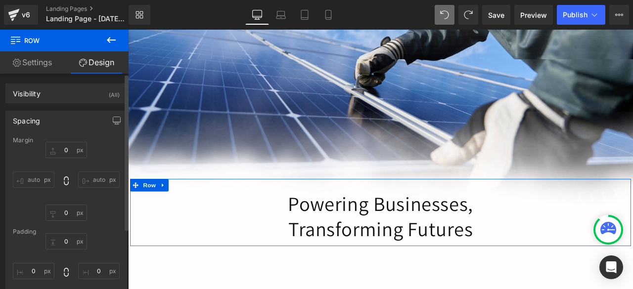
type input "655"
type input "0"
type input "30"
type input "0"
type input "10"
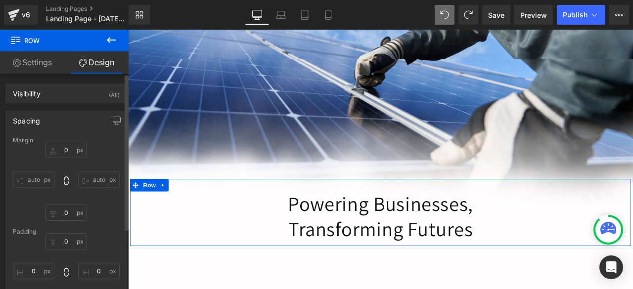
type input "0"
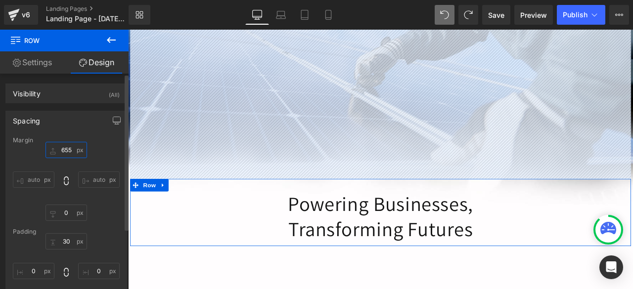
click at [65, 150] on input "655" at bounding box center [66, 150] width 42 height 16
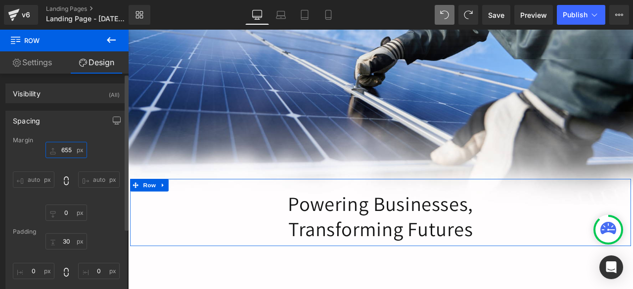
click at [65, 150] on input "655" at bounding box center [66, 150] width 42 height 16
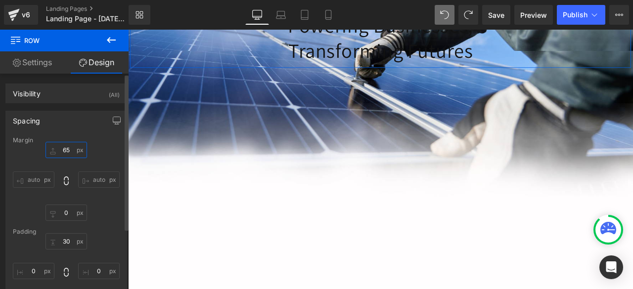
scroll to position [452, 0]
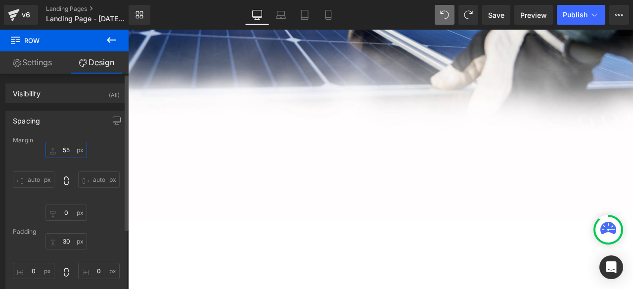
type input "585"
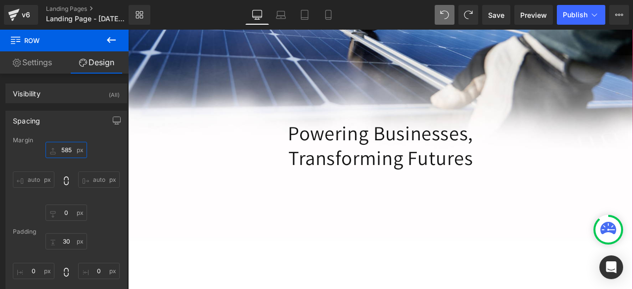
scroll to position [436, 0]
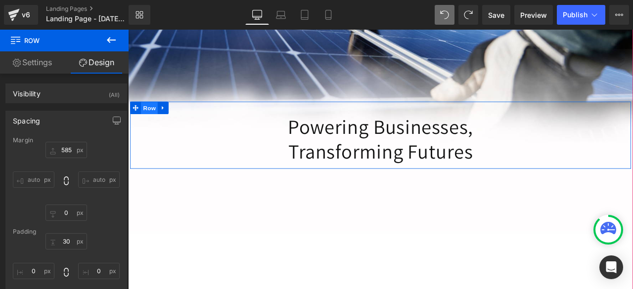
click at [146, 119] on span "Row" at bounding box center [153, 122] width 20 height 15
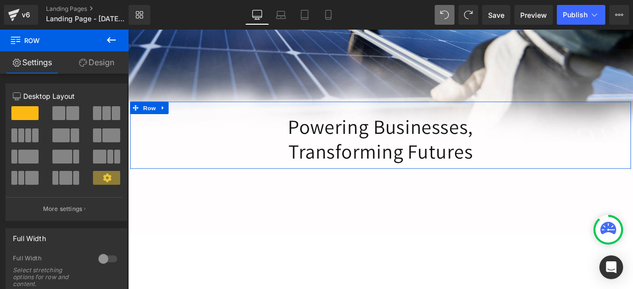
click at [99, 71] on link "Design" at bounding box center [96, 62] width 64 height 22
click at [0, 0] on div "Spacing" at bounding box center [0, 0] width 0 height 0
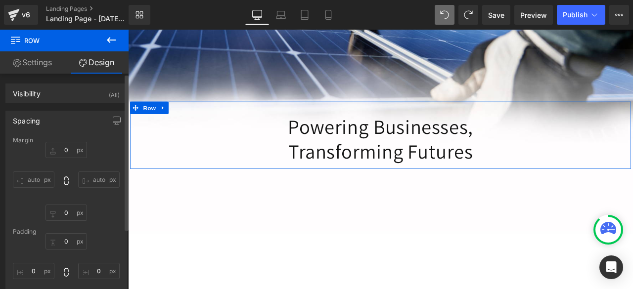
type input "585"
type input "0"
type input "30"
type input "0"
type input "10"
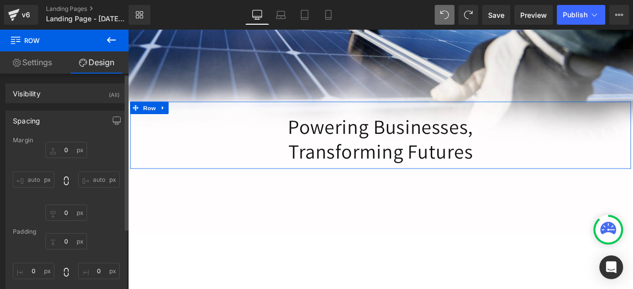
type input "0"
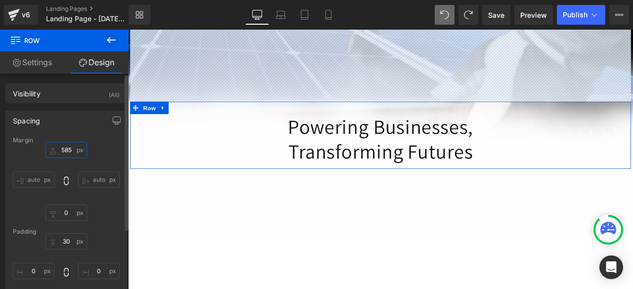
click at [62, 151] on input "585" at bounding box center [66, 150] width 42 height 16
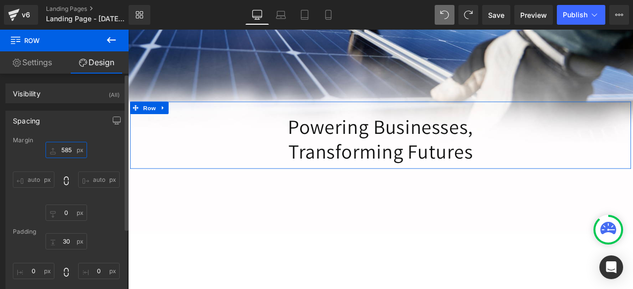
click at [67, 151] on input "585" at bounding box center [66, 150] width 42 height 16
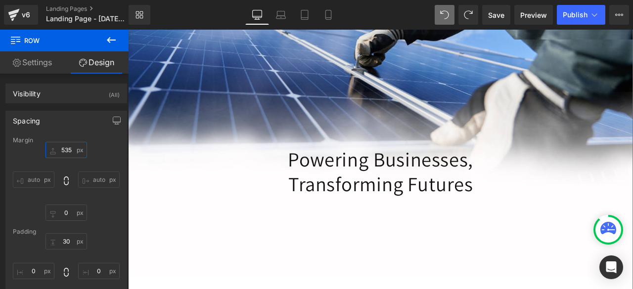
scroll to position [386, 0]
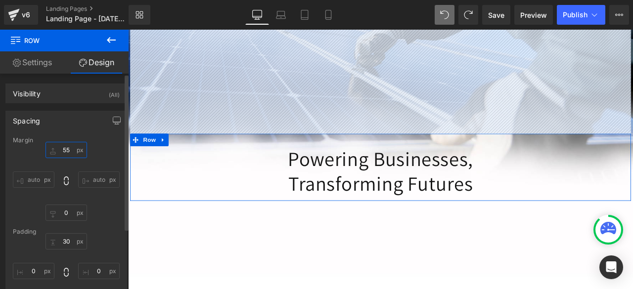
type input "555"
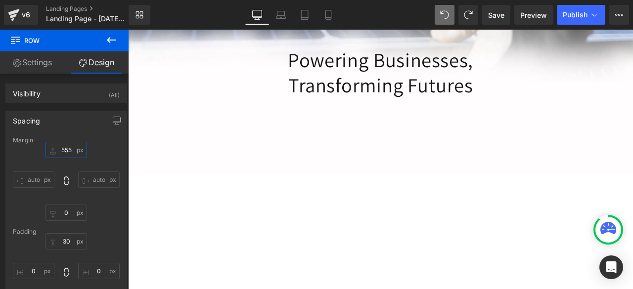
scroll to position [510, 0]
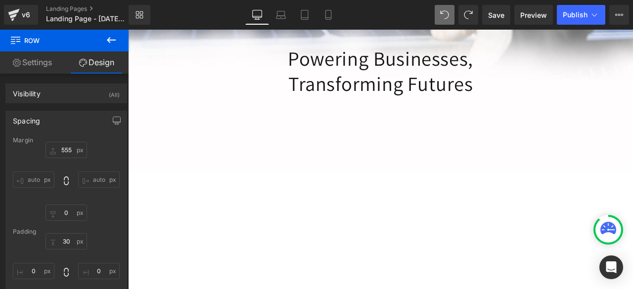
click at [428, 152] on div "Commercial Solar Energy Heading Lorem ipsum dolor sit amet, consectetur adipisc…" at bounding box center [427, 36] width 598 height 846
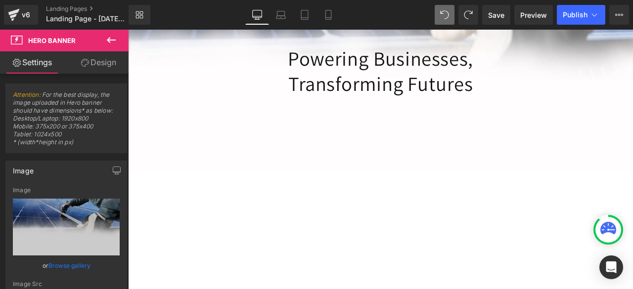
click at [107, 37] on icon at bounding box center [111, 40] width 12 height 12
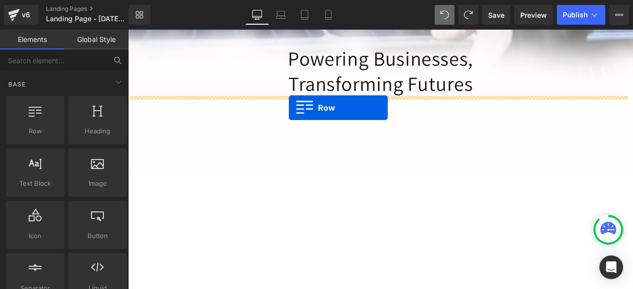
drag, startPoint x: 172, startPoint y: 155, endPoint x: 318, endPoint y: 122, distance: 150.4
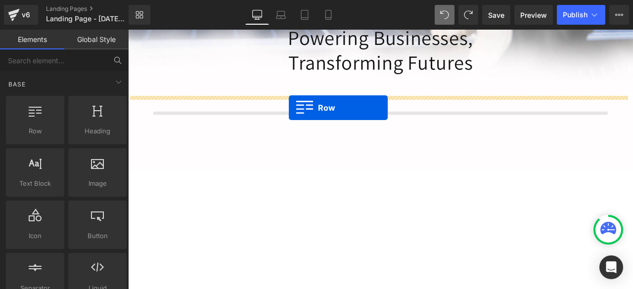
scroll to position [485, 0]
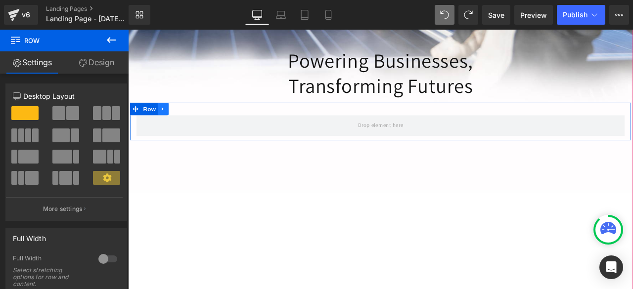
click at [170, 117] on link at bounding box center [169, 124] width 13 height 15
click at [193, 120] on icon at bounding box center [195, 123] width 7 height 7
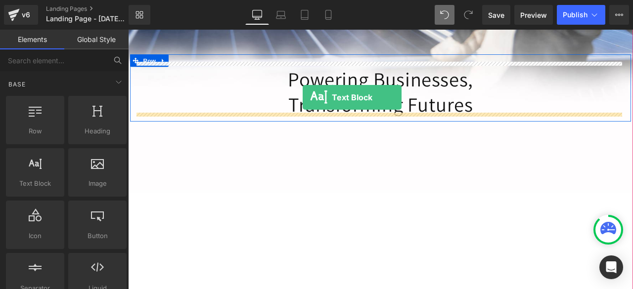
drag, startPoint x: 165, startPoint y: 204, endPoint x: 335, endPoint y: 110, distance: 193.8
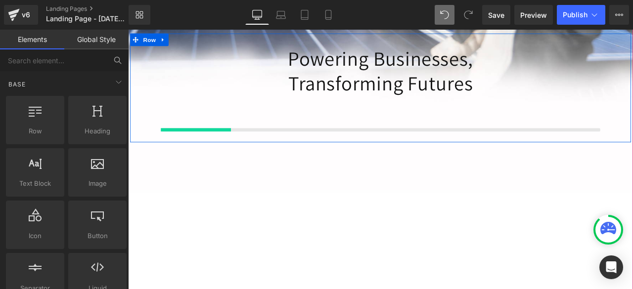
scroll to position [460, 0]
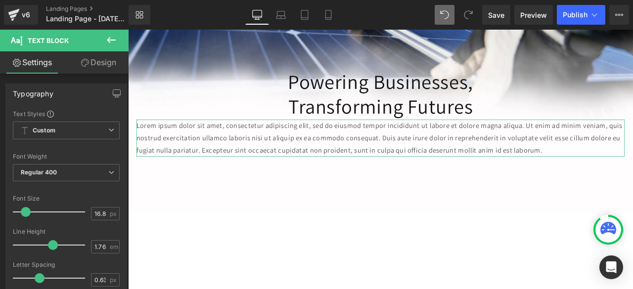
click at [99, 62] on link "Design" at bounding box center [98, 62] width 64 height 22
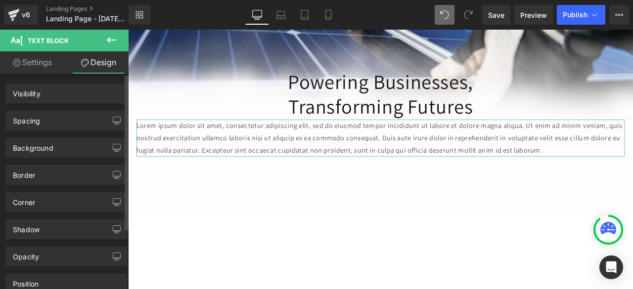
click at [54, 122] on div "Spacing" at bounding box center [66, 120] width 121 height 19
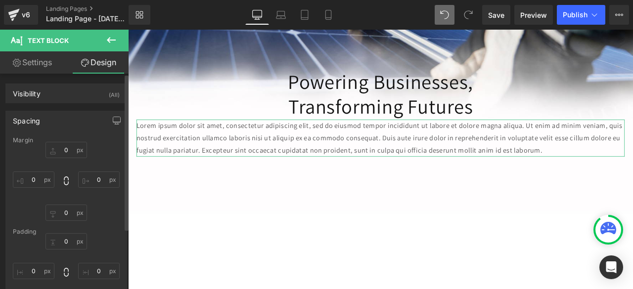
type input "0"
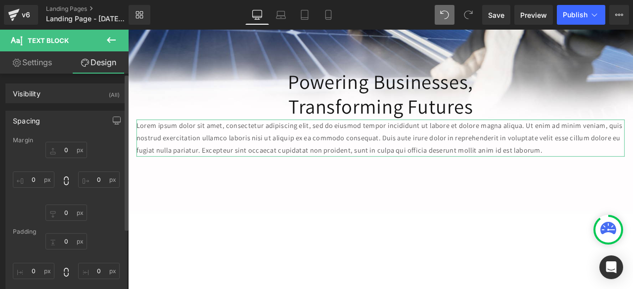
type input "0"
click at [62, 150] on input "0" at bounding box center [66, 150] width 42 height 16
type input "2/"
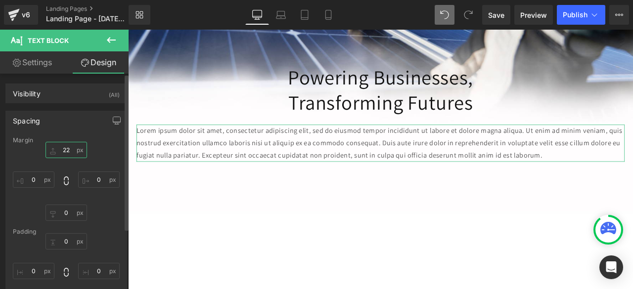
scroll to position [455, 0]
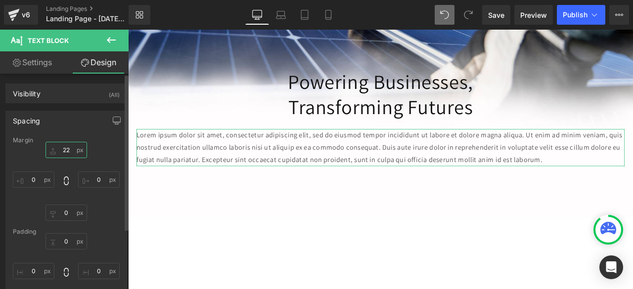
type input "2"
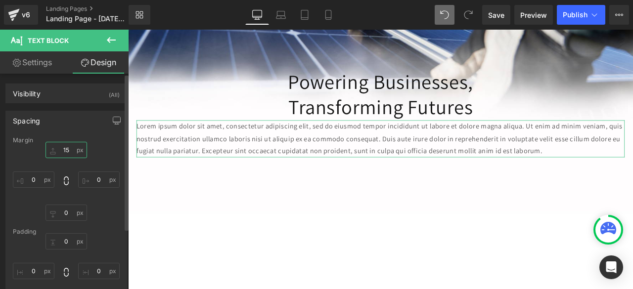
scroll to position [457, 0]
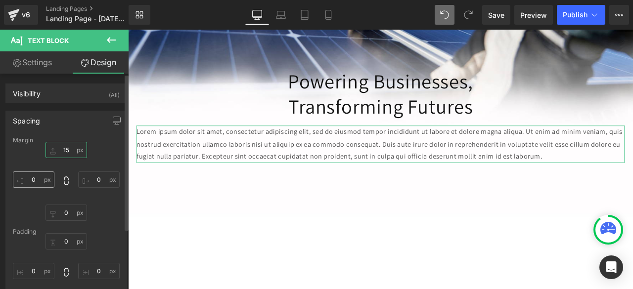
type input "15"
click at [33, 176] on input "0" at bounding box center [34, 180] width 42 height 16
type input "1"
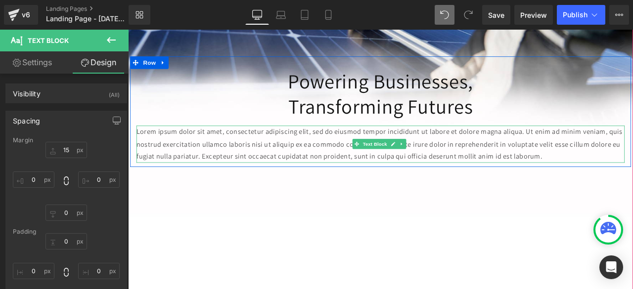
click at [167, 157] on p "Lorem ipsum dolor sit amet, consectetur adipiscing elit, sed do eiusmod tempor …" at bounding box center [427, 166] width 578 height 44
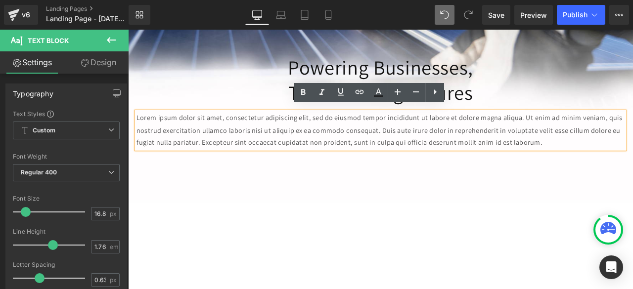
scroll to position [474, 0]
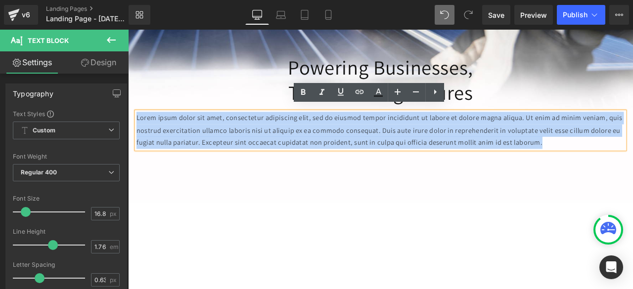
drag, startPoint x: 135, startPoint y: 128, endPoint x: 672, endPoint y: 161, distance: 537.3
click at [632, 161] on p "Lorem ipsum dolor sit amet, consectetur adipiscing elit, sed do eiusmod tempor …" at bounding box center [427, 149] width 578 height 44
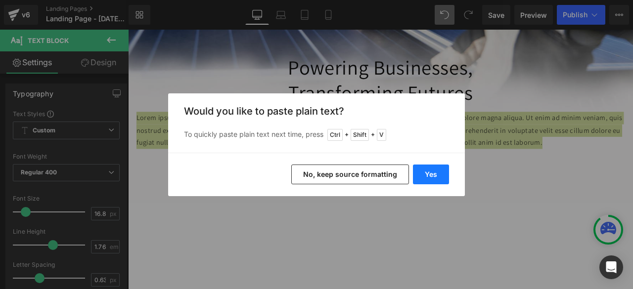
click at [435, 180] on button "Yes" at bounding box center [431, 175] width 36 height 20
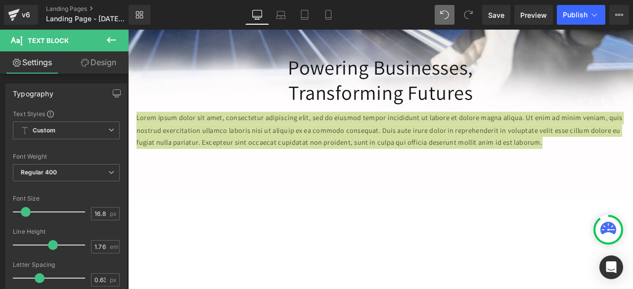
scroll to position [444, 0]
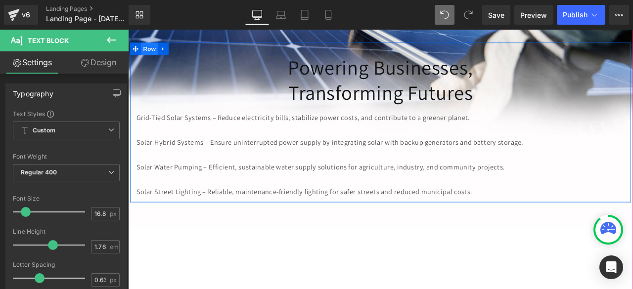
click at [150, 49] on span "Row" at bounding box center [153, 52] width 20 height 15
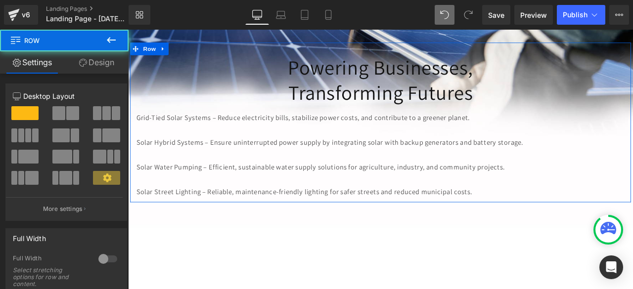
click at [99, 61] on link "Design" at bounding box center [96, 62] width 64 height 22
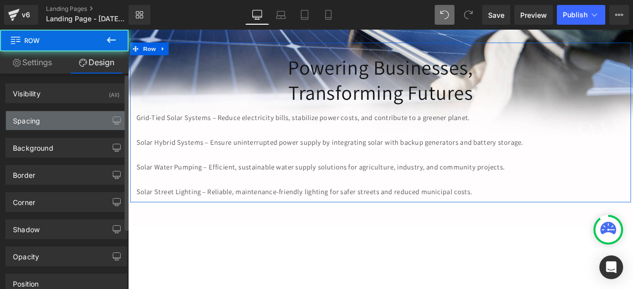
type input "555"
type input "0"
type input "30"
type input "0"
type input "10"
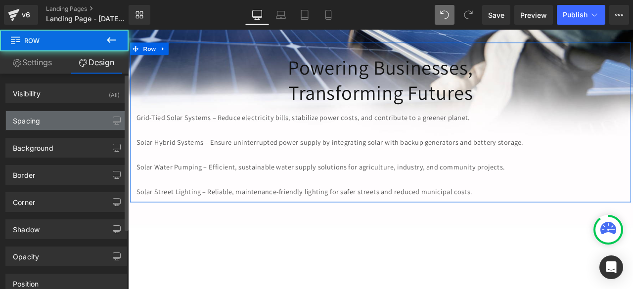
type input "0"
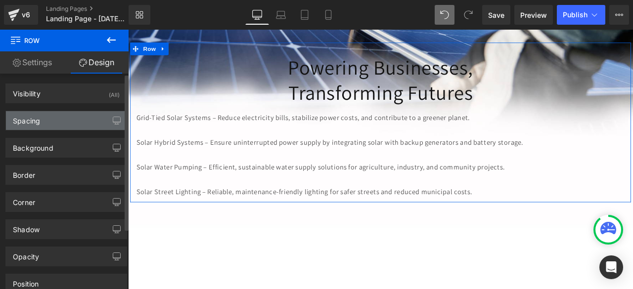
click at [57, 115] on div "Spacing" at bounding box center [66, 120] width 121 height 19
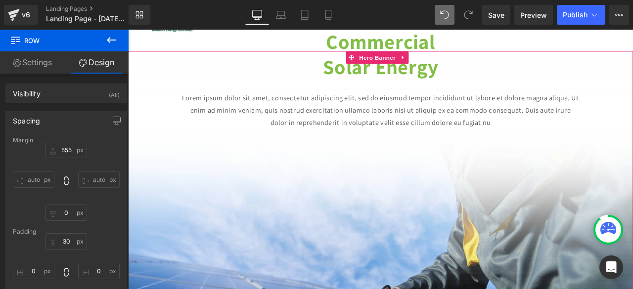
scroll to position [0, 0]
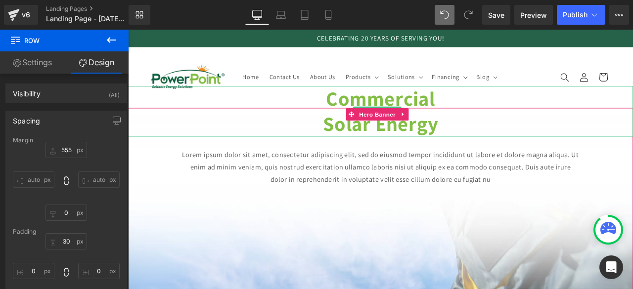
click at [392, 107] on strong "Commercial" at bounding box center [426, 111] width 129 height 31
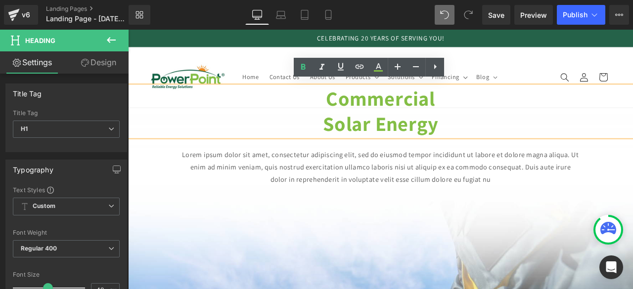
click at [103, 56] on link "Design" at bounding box center [98, 62] width 64 height 22
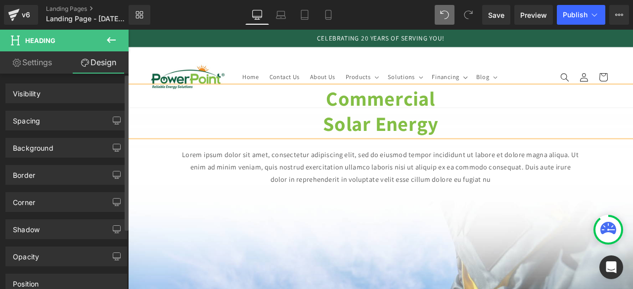
click at [33, 117] on div "Spacing" at bounding box center [26, 118] width 27 height 14
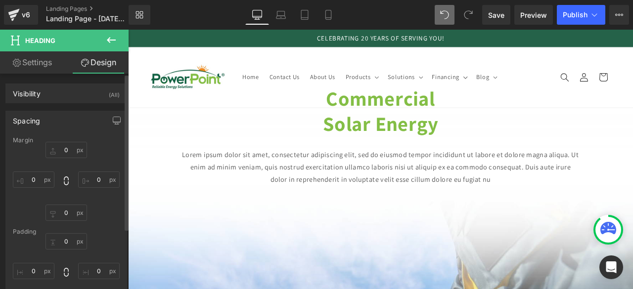
type input "-640"
type input "0"
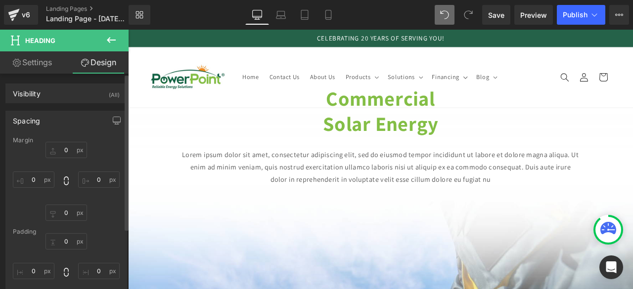
type input "0"
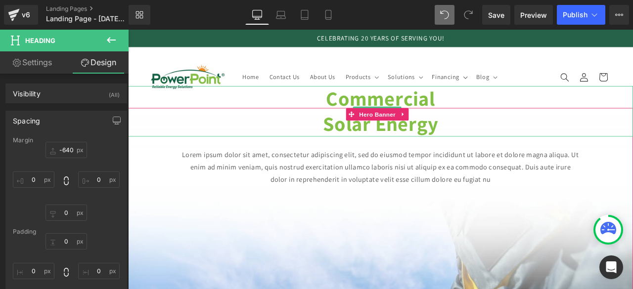
click at [400, 105] on strong "Commercial" at bounding box center [426, 111] width 129 height 31
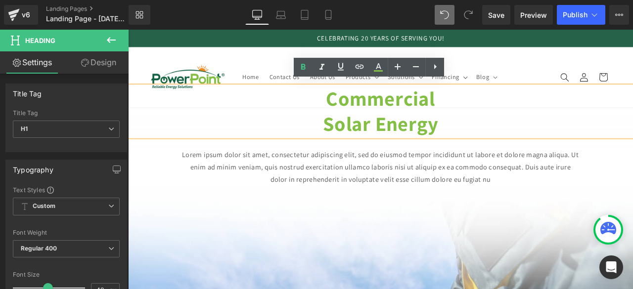
click at [400, 105] on strong "Commercial" at bounding box center [426, 111] width 129 height 31
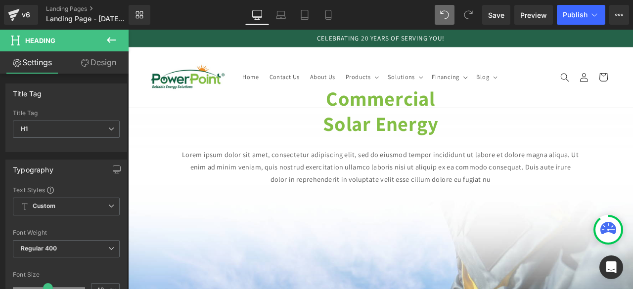
click at [112, 54] on link "Design" at bounding box center [98, 62] width 64 height 22
click at [0, 0] on div "Spacing" at bounding box center [0, 0] width 0 height 0
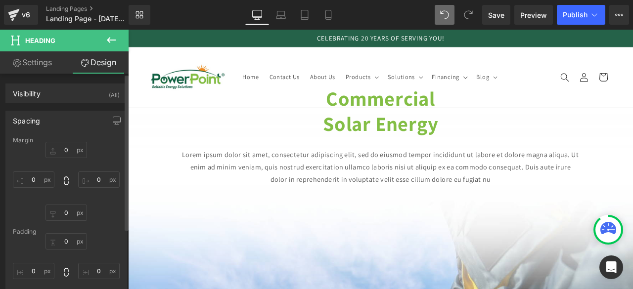
type input "-640"
type input "0"
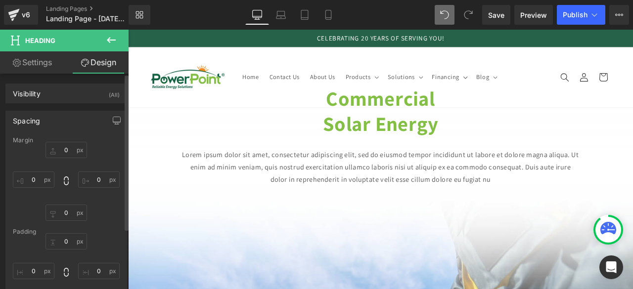
type input "0"
click at [68, 149] on input "-640" at bounding box center [66, 150] width 42 height 16
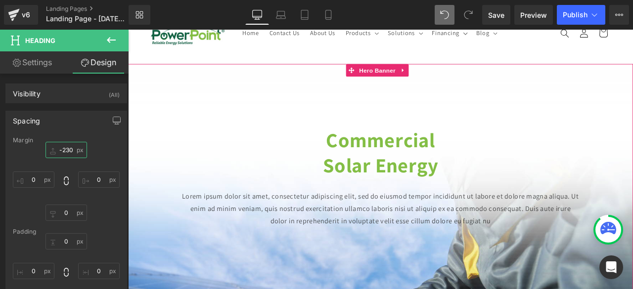
scroll to position [51, 0]
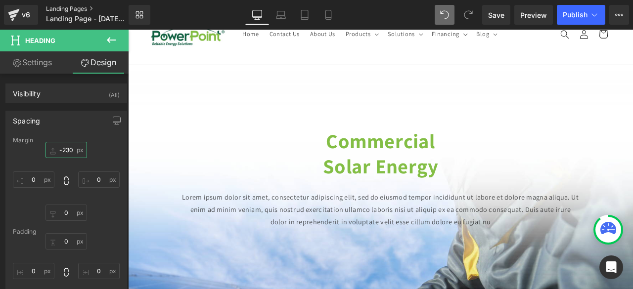
type input "-230"
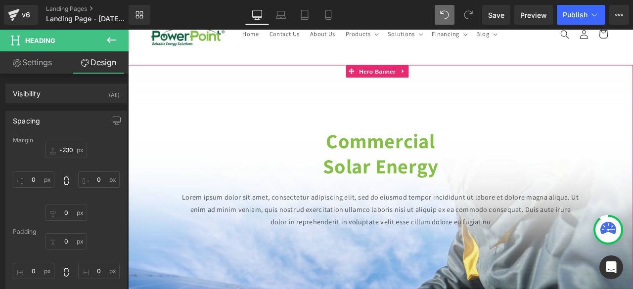
drag, startPoint x: 369, startPoint y: 113, endPoint x: 529, endPoint y: 243, distance: 206.7
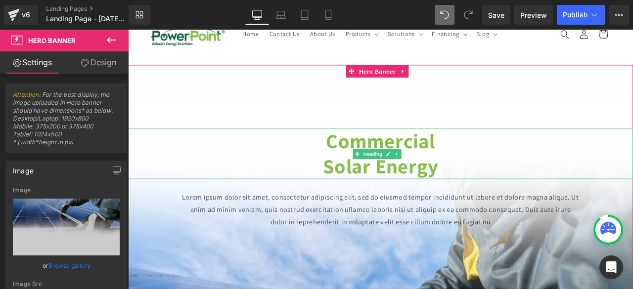
click at [485, 184] on strong "Solar Energy" at bounding box center [427, 191] width 137 height 31
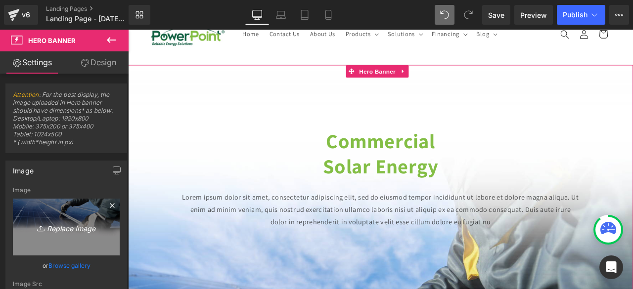
click at [79, 223] on icon "Replace Image" at bounding box center [66, 227] width 79 height 12
type input "C:\fakepath\COMMERCIAL SOLAR COMPANY (12).png"
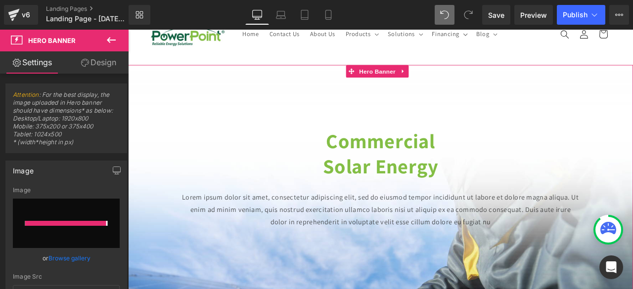
type input "[URL][DOMAIN_NAME]"
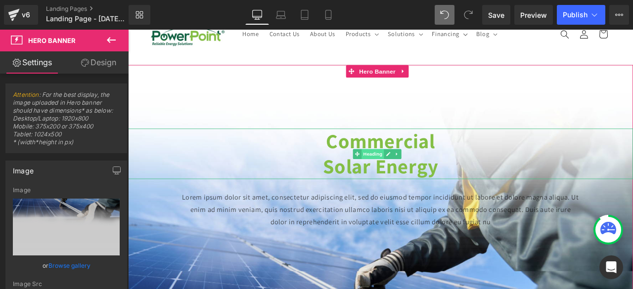
click at [415, 171] on span "Heading" at bounding box center [418, 177] width 27 height 12
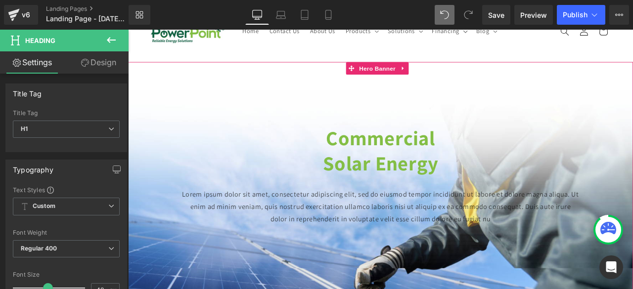
scroll to position [122, 0]
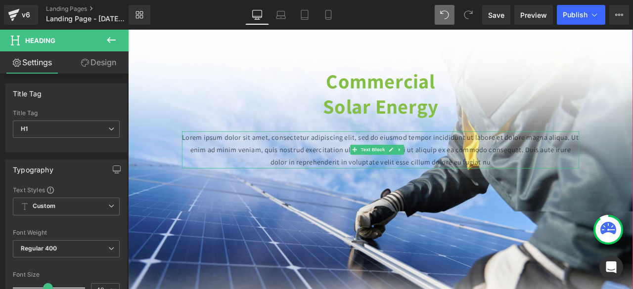
click at [240, 157] on p "Lorem ipsum dolor sit amet, consectetur adipiscing elit, sed do eiusmod tempor …" at bounding box center [427, 172] width 471 height 44
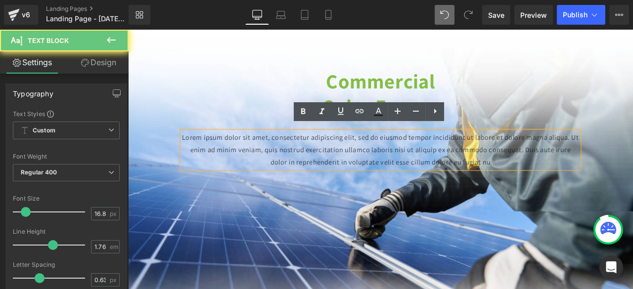
click at [213, 155] on p "Lorem ipsum dolor sit amet, consectetur adipiscing elit, sed do eiusmod tempor …" at bounding box center [427, 172] width 471 height 44
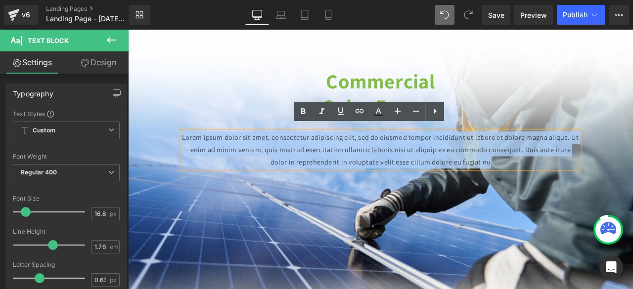
drag, startPoint x: 201, startPoint y: 152, endPoint x: 612, endPoint y: 194, distance: 412.9
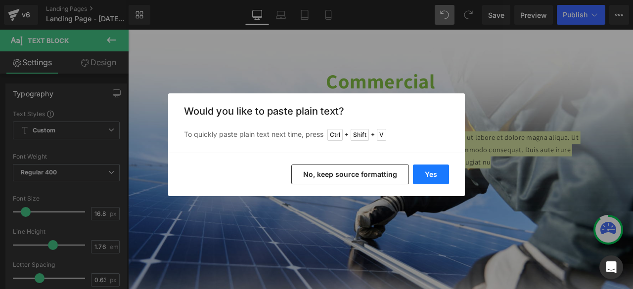
click at [438, 169] on button "Yes" at bounding box center [431, 175] width 36 height 20
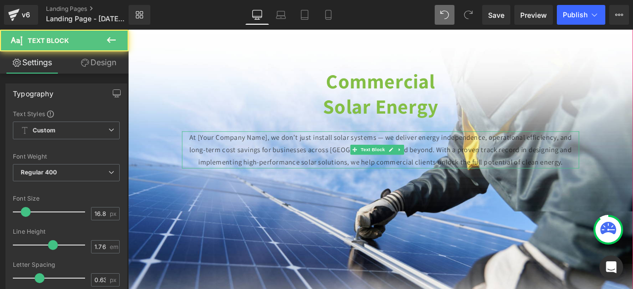
click at [288, 153] on p "At [Your Company Name], we don’t just install solar systems — we deliver energy…" at bounding box center [427, 172] width 471 height 44
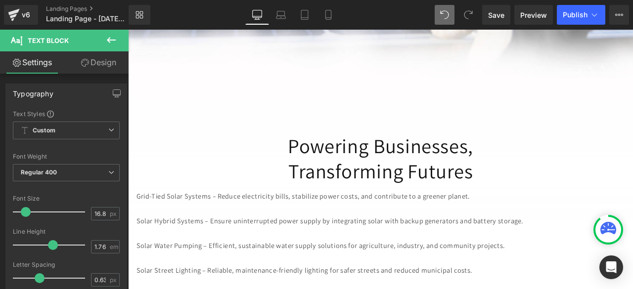
scroll to position [335, 0]
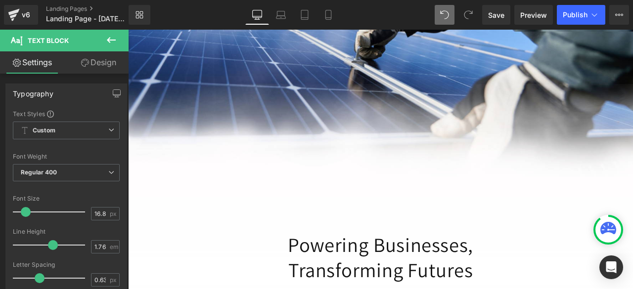
click at [205, 225] on span "Commercial Solar Energy Heading At PowerPoint Systems, we don’t just install so…" at bounding box center [427, 211] width 598 height 468
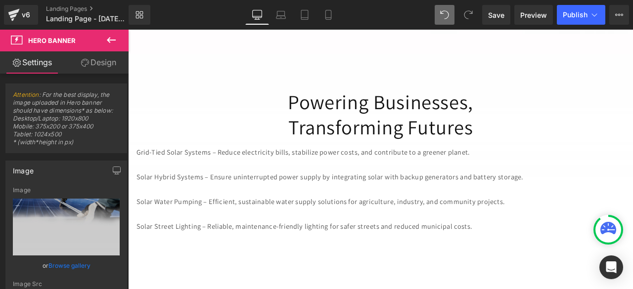
scroll to position [507, 0]
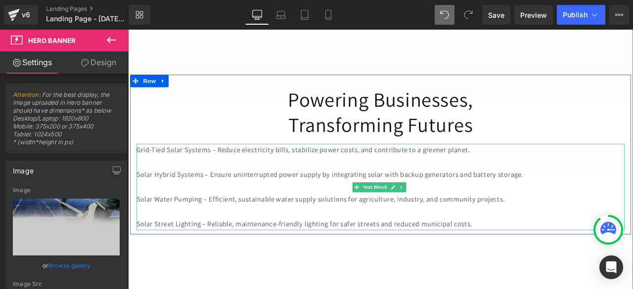
click at [342, 198] on p "Solar Hybrid Systems – Ensure uninterrupted power supply by integrating solar w…" at bounding box center [427, 202] width 578 height 15
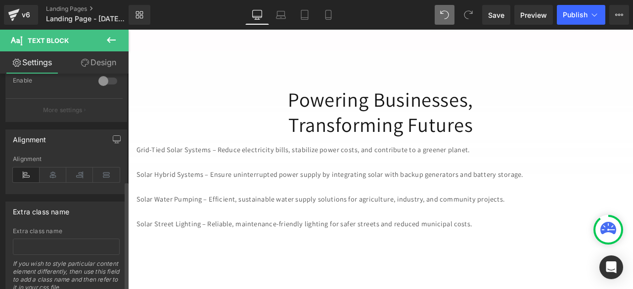
scroll to position [393, 0]
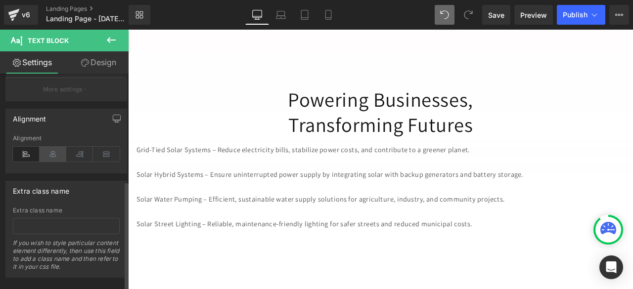
click at [53, 153] on icon at bounding box center [53, 154] width 27 height 15
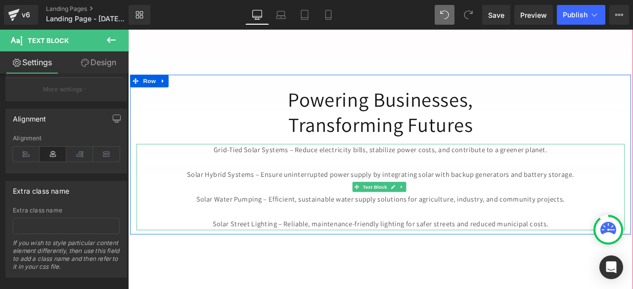
click at [241, 196] on p "Solar Hybrid Systems – Ensure uninterrupted power supply by integrating solar w…" at bounding box center [427, 202] width 578 height 15
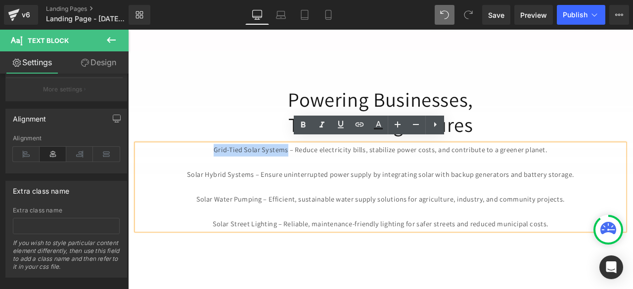
drag, startPoint x: 224, startPoint y: 168, endPoint x: 314, endPoint y: 170, distance: 89.5
click at [314, 170] on p "Grid-Tied Solar Systems – Reduce electricity bills, stabilize power costs, and …" at bounding box center [427, 173] width 578 height 15
click at [305, 122] on icon at bounding box center [303, 125] width 12 height 12
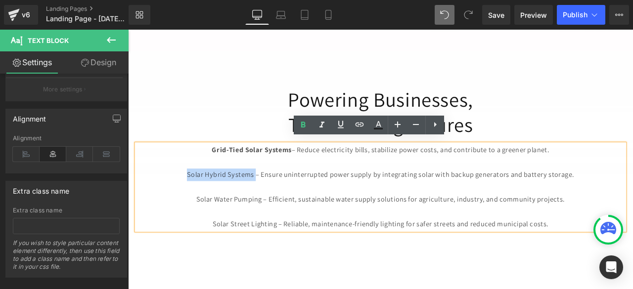
drag, startPoint x: 194, startPoint y: 197, endPoint x: 274, endPoint y: 200, distance: 80.1
click at [274, 200] on p "Solar Hybrid Systems – Ensure uninterrupted power supply by integrating solar w…" at bounding box center [427, 202] width 578 height 15
click at [304, 124] on icon at bounding box center [303, 125] width 4 height 6
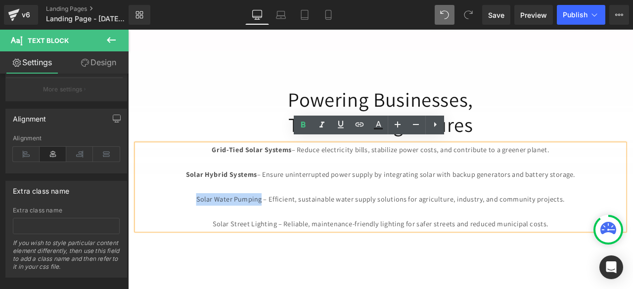
drag, startPoint x: 200, startPoint y: 225, endPoint x: 281, endPoint y: 232, distance: 80.8
click at [281, 232] on p "Solar Water Pumping – Efficient, sustainable water supply solutions for agricul…" at bounding box center [427, 231] width 578 height 15
click at [301, 129] on icon at bounding box center [303, 125] width 12 height 12
drag, startPoint x: 223, startPoint y: 254, endPoint x: 303, endPoint y: 254, distance: 79.6
click at [303, 254] on p "Solar Street Lighting – Reliable, maintenance-friendly lighting for safer stree…" at bounding box center [427, 260] width 578 height 15
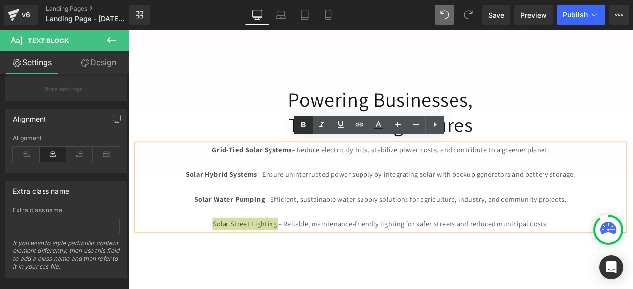
click at [302, 127] on icon at bounding box center [303, 125] width 4 height 6
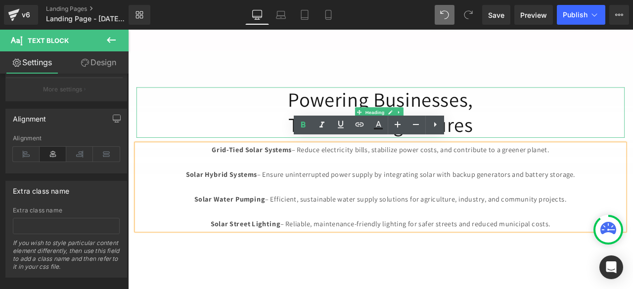
click at [632, 98] on h1 "Powering Businesses," at bounding box center [427, 113] width 578 height 30
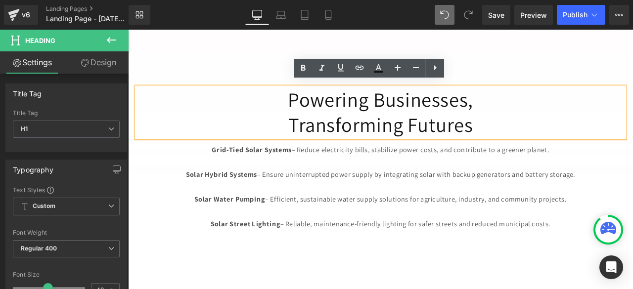
click at [457, 284] on div "Commercial Solar Energy Heading At PowerPoint Systems, we don’t just install so…" at bounding box center [427, 38] width 598 height 846
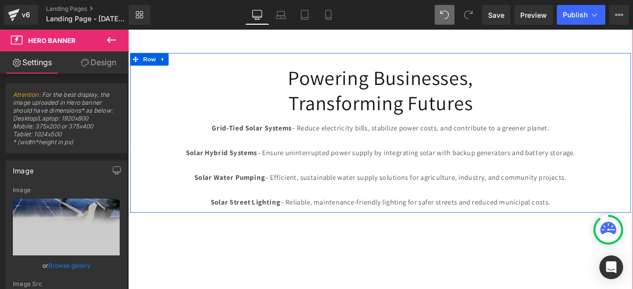
scroll to position [534, 0]
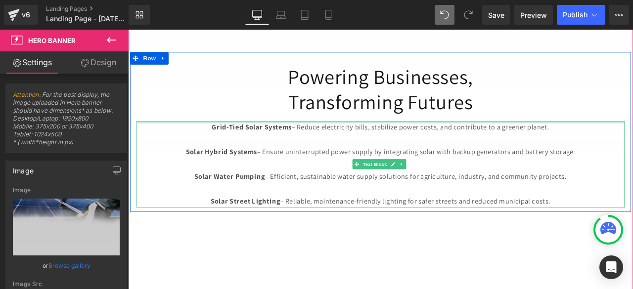
click at [534, 138] on div at bounding box center [427, 139] width 578 height 2
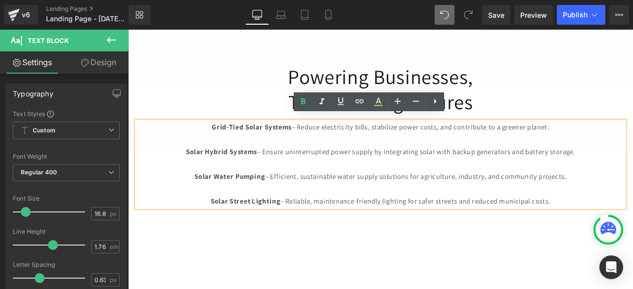
click at [221, 138] on p "Grid-Tied Solar Systems – Reduce electricity bills, stabilize power costs, and …" at bounding box center [427, 145] width 578 height 15
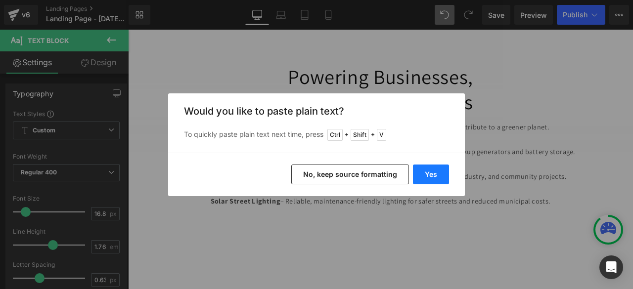
click at [437, 175] on button "Yes" at bounding box center [431, 175] width 36 height 20
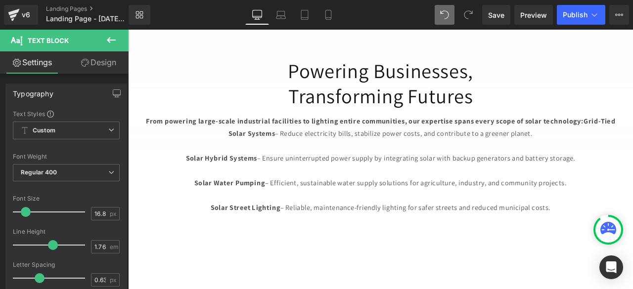
scroll to position [527, 0]
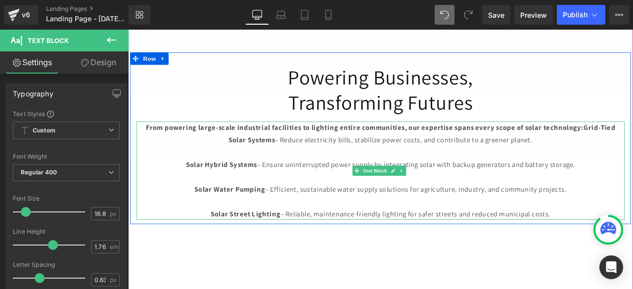
click at [632, 142] on strong "From powering large-scale industrial facilities to lighting entire communities,…" at bounding box center [427, 153] width 557 height 26
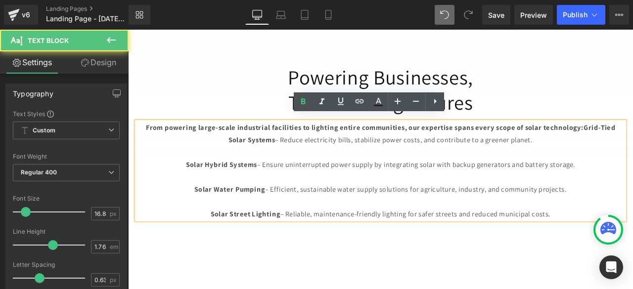
click at [632, 140] on strong "From powering large-scale industrial facilities to lighting entire communities,…" at bounding box center [427, 153] width 557 height 26
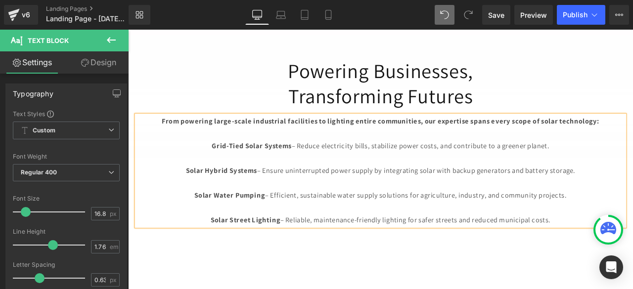
scroll to position [520, 0]
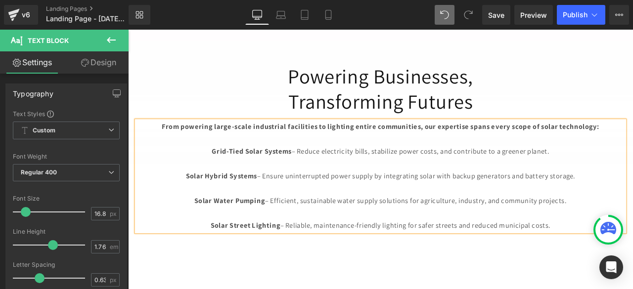
click at [475, 140] on strong "From powering large-scale industrial facilities to lighting entire communities,…" at bounding box center [427, 144] width 519 height 11
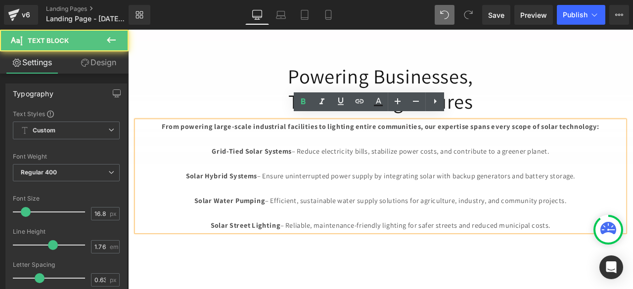
scroll to position [513, 0]
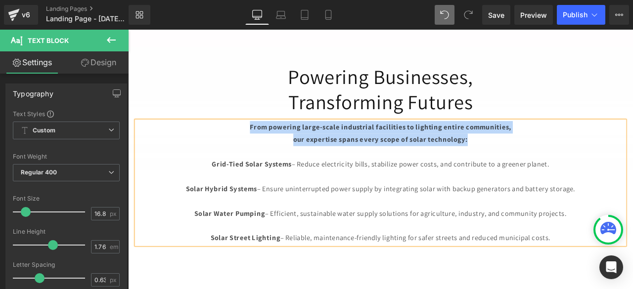
drag, startPoint x: 270, startPoint y: 137, endPoint x: 536, endPoint y: 157, distance: 267.2
click at [536, 157] on div "From powering large-scale industrial facilities to lighting entire communities,…" at bounding box center [427, 211] width 578 height 146
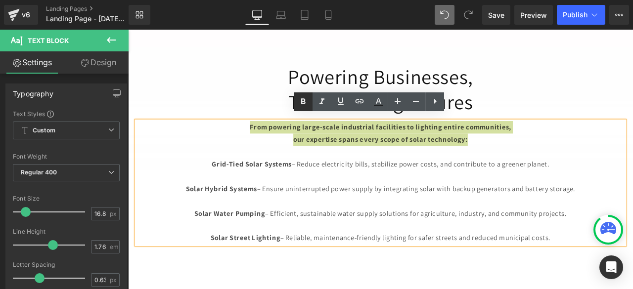
click at [304, 99] on icon at bounding box center [303, 101] width 4 height 6
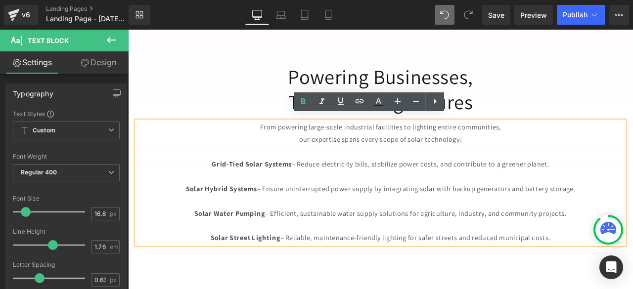
click at [628, 38] on span "Commercial Solar Energy Heading At PowerPoint Systems, we don’t just install so…" at bounding box center [427, 33] width 598 height 512
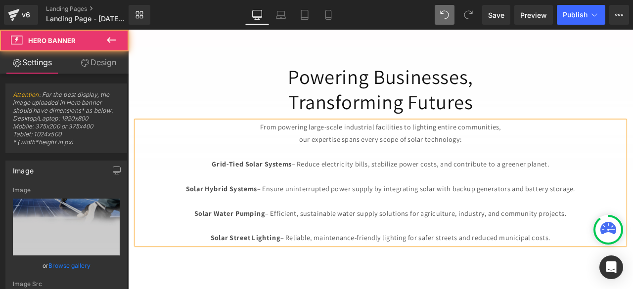
type input "[URL][DOMAIN_NAME]"
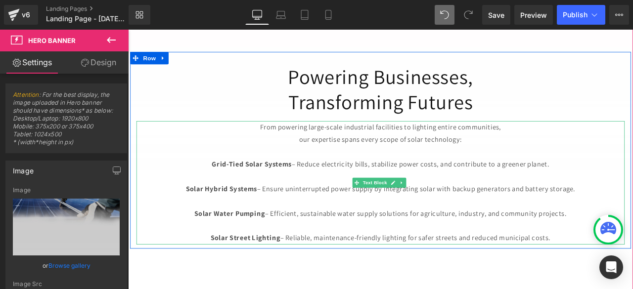
click at [162, 157] on p "our expertise spans every scope of solar technology:" at bounding box center [427, 160] width 578 height 15
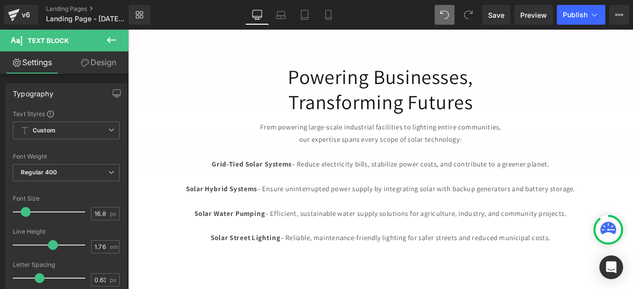
click at [100, 61] on link "Design" at bounding box center [98, 62] width 64 height 22
click at [0, 0] on div "Spacing" at bounding box center [0, 0] width 0 height 0
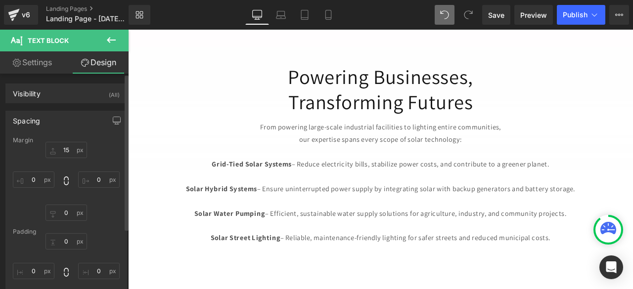
type input "15"
type input "0"
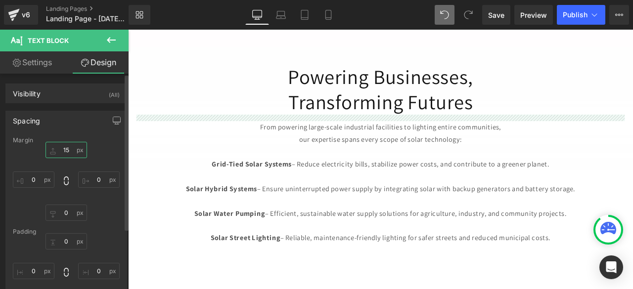
click at [70, 148] on input "15" at bounding box center [66, 150] width 42 height 16
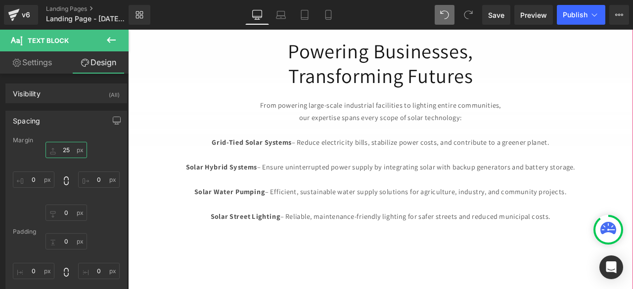
scroll to position [546, 0]
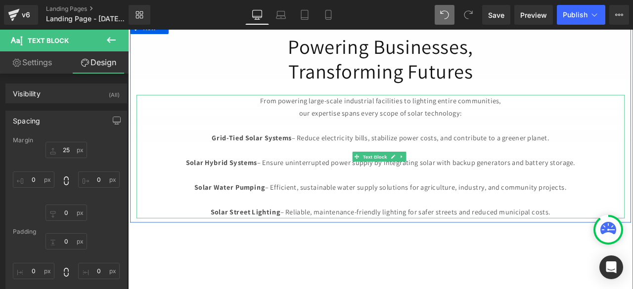
click at [632, 242] on p "Solar Street Lighting – Reliable, maintenance-friendly lighting for safer stree…" at bounding box center [427, 246] width 578 height 15
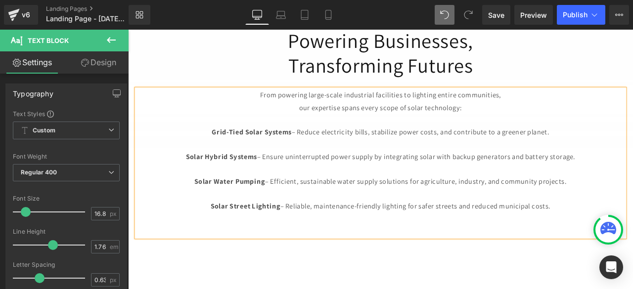
scroll to position [531, 0]
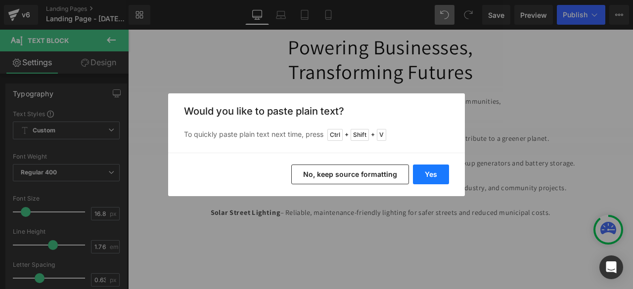
click at [425, 175] on button "Yes" at bounding box center [431, 175] width 36 height 20
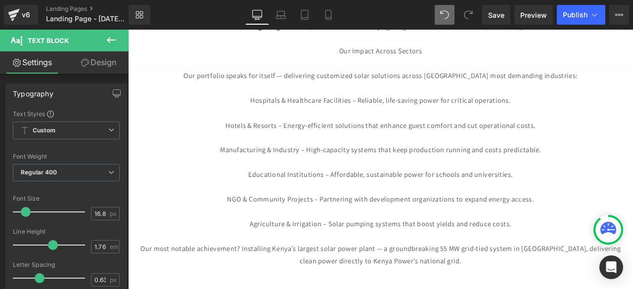
scroll to position [634, 0]
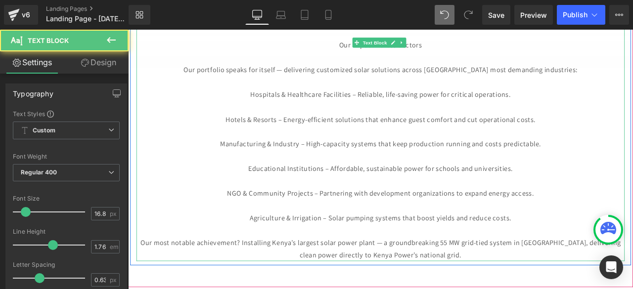
click at [426, 277] on p "Our most notable achievement? Installing Kenya’s largest solar power plant — a …" at bounding box center [427, 289] width 578 height 29
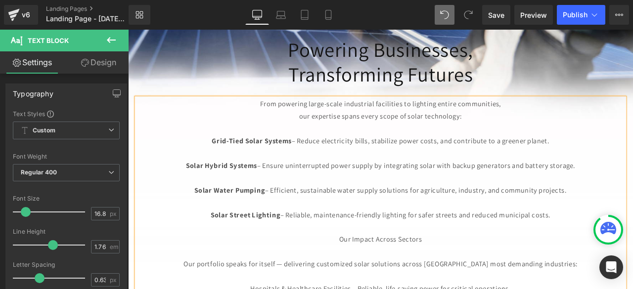
scroll to position [403, 0]
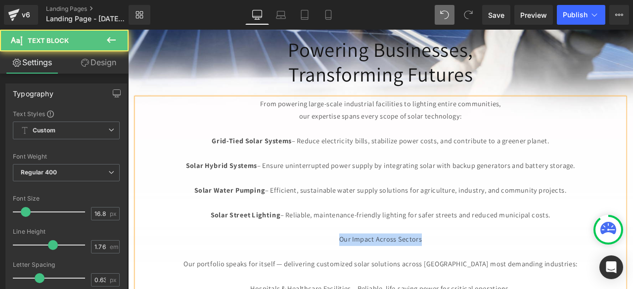
drag, startPoint x: 373, startPoint y: 272, endPoint x: 507, endPoint y: 273, distance: 134.5
click at [507, 273] on p "Our Impact Across Sectors" at bounding box center [427, 279] width 578 height 15
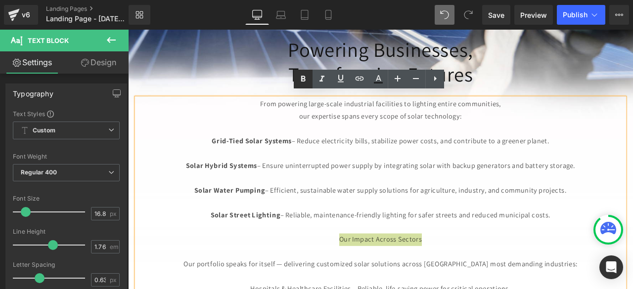
click at [300, 79] on icon at bounding box center [303, 79] width 12 height 12
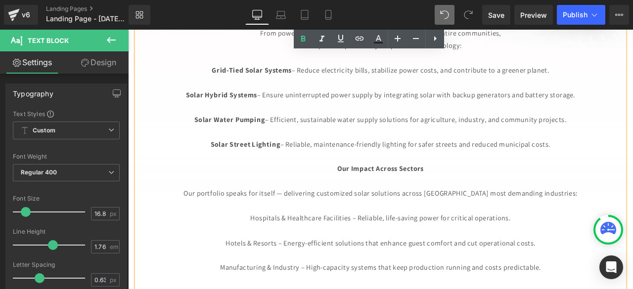
scroll to position [496, 0]
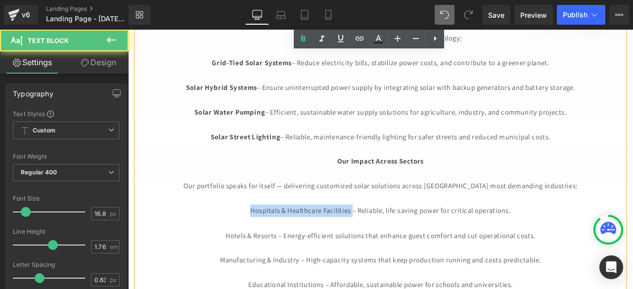
drag, startPoint x: 262, startPoint y: 240, endPoint x: 390, endPoint y: 240, distance: 127.0
click at [390, 240] on p "Hospitals & Healthcare Facilities – Reliable, life-saving power for critical op…" at bounding box center [427, 244] width 578 height 15
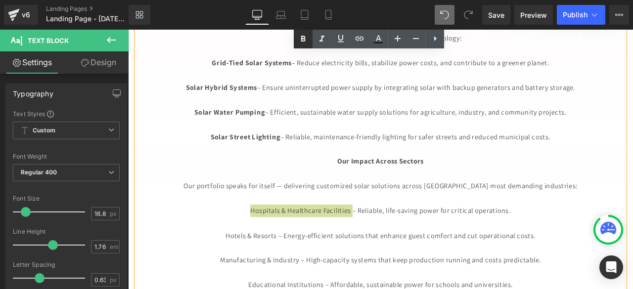
click at [303, 42] on icon at bounding box center [303, 39] width 12 height 12
click at [362, 135] on p at bounding box center [427, 142] width 578 height 15
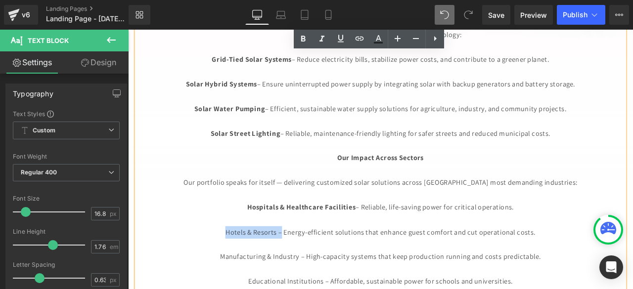
drag, startPoint x: 237, startPoint y: 265, endPoint x: 304, endPoint y: 269, distance: 67.8
click at [304, 269] on p "Hotels & Resorts – Energy-efficient solutions that enhance guest comfort and cu…" at bounding box center [427, 269] width 578 height 15
click at [304, 44] on icon at bounding box center [303, 39] width 12 height 12
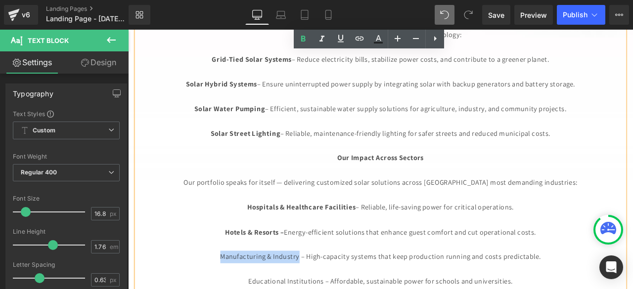
drag, startPoint x: 216, startPoint y: 297, endPoint x: 326, endPoint y: 294, distance: 109.8
click at [303, 45] on link at bounding box center [303, 39] width 19 height 19
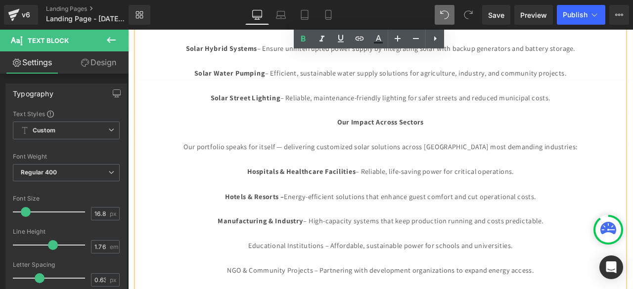
scroll to position [555, 0]
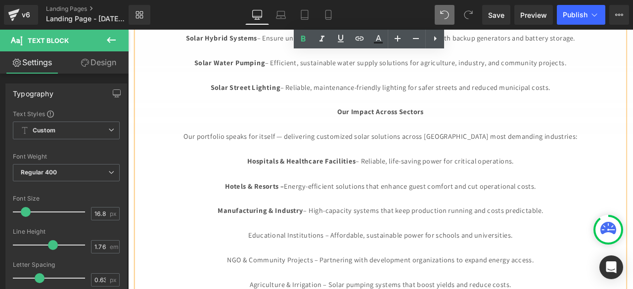
click at [632, 97] on p "Solar Street Lighting – Reliable, maintenance-friendly lighting for safer stree…" at bounding box center [427, 98] width 578 height 15
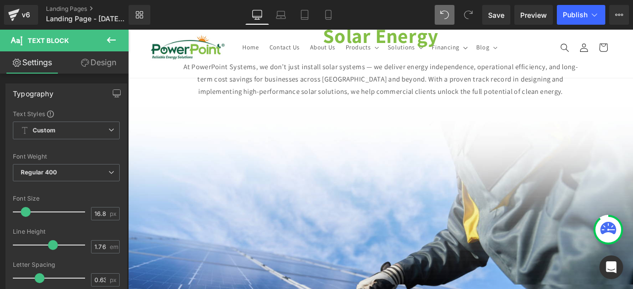
scroll to position [5, 0]
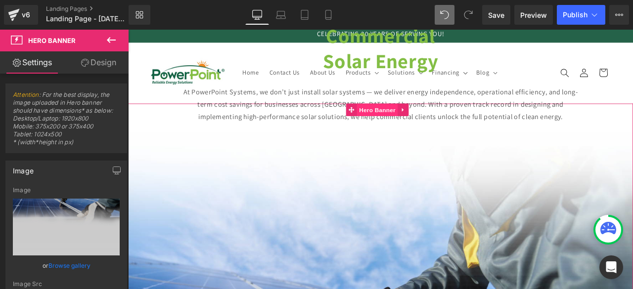
click at [420, 126] on span "Hero Banner" at bounding box center [423, 125] width 48 height 15
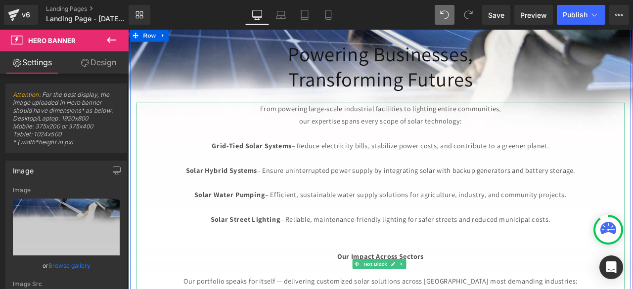
scroll to position [715, 0]
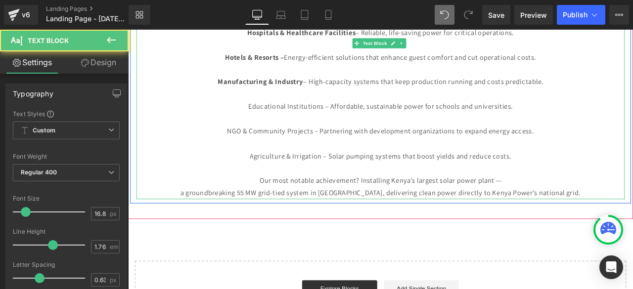
drag, startPoint x: 266, startPoint y: 118, endPoint x: 359, endPoint y: 117, distance: 93.4
click at [359, 117] on p "Educational Institutions – Affordable, sustainable power for schools and univer…" at bounding box center [427, 121] width 578 height 15
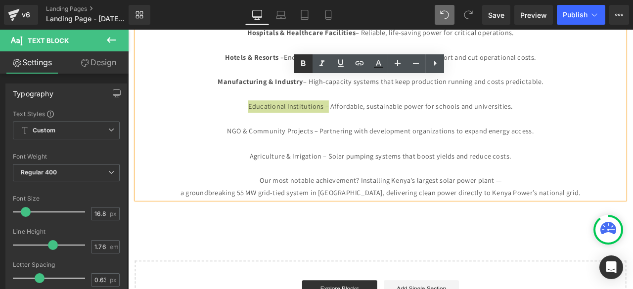
click at [307, 68] on icon at bounding box center [303, 64] width 12 height 12
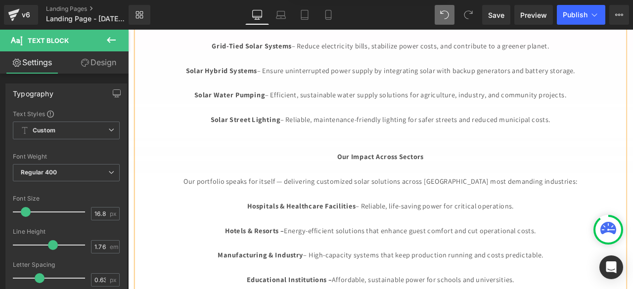
scroll to position [509, 0]
drag, startPoint x: 363, startPoint y: 165, endPoint x: 609, endPoint y: 317, distance: 288.6
click at [609, 289] on div "From powering large-scale industrial facilities to lighting entire communities,…" at bounding box center [427, 218] width 578 height 438
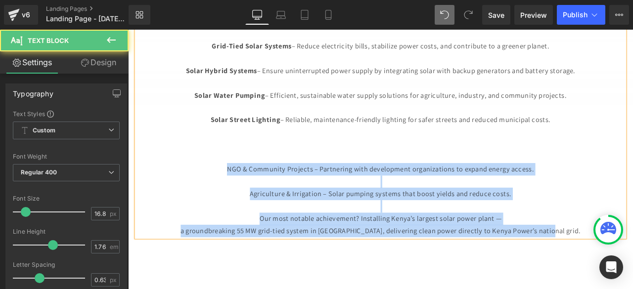
drag, startPoint x: 233, startPoint y: 192, endPoint x: 654, endPoint y: 271, distance: 428.5
click at [632, 271] on div "From powering large-scale industrial facilities to lighting entire communities,…" at bounding box center [427, 137] width 578 height 278
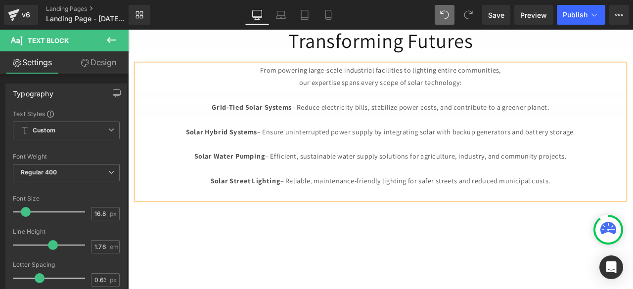
scroll to position [529, 0]
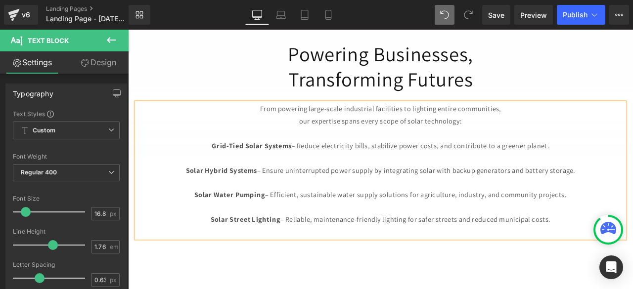
click at [518, 289] on div "Commercial Solar Energy Heading At PowerPoint Systems, we don’t just install so…" at bounding box center [427, 16] width 598 height 846
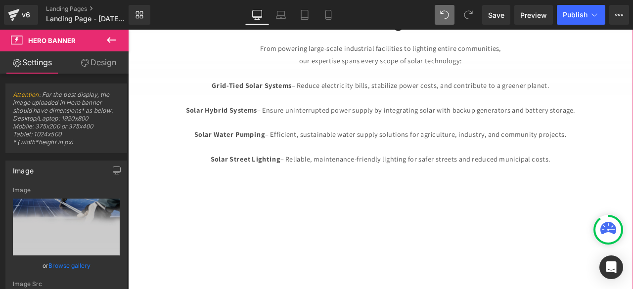
scroll to position [510, 0]
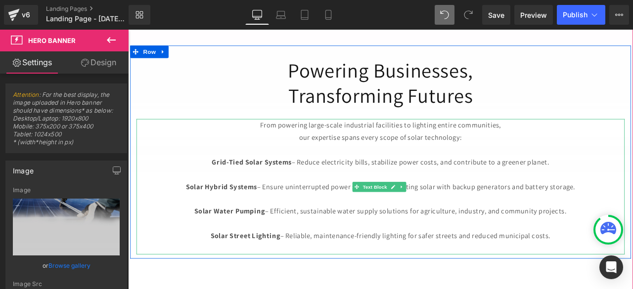
click at [592, 209] on p "Solar Hybrid Systems – Ensure uninterrupted power supply by integrating solar w…" at bounding box center [427, 216] width 578 height 15
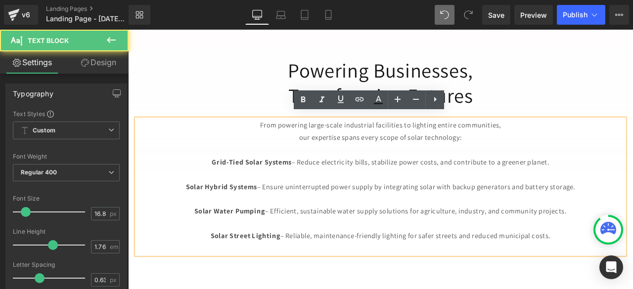
click at [598, 209] on p "Solar Hybrid Systems – Ensure uninterrupted power supply by integrating solar w…" at bounding box center [427, 216] width 578 height 15
click at [632, 268] on p "Solar Street Lighting – Reliable, maintenance-friendly lighting for safer stree…" at bounding box center [427, 274] width 578 height 15
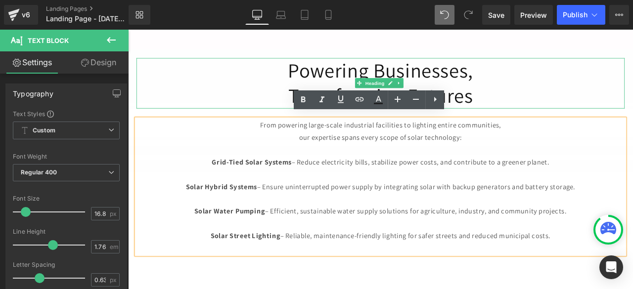
click at [632, 77] on h1 "Powering Businesses," at bounding box center [427, 78] width 578 height 30
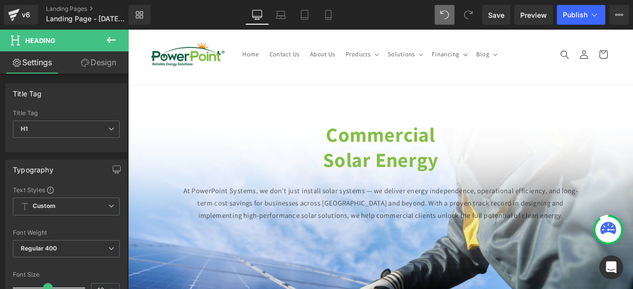
scroll to position [26, 0]
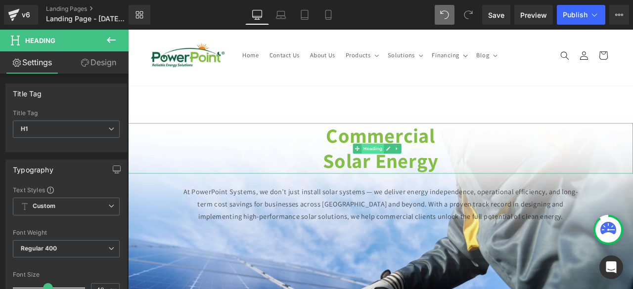
click at [408, 169] on span "Heading" at bounding box center [418, 171] width 27 height 12
click at [410, 168] on span "Heading" at bounding box center [418, 171] width 27 height 12
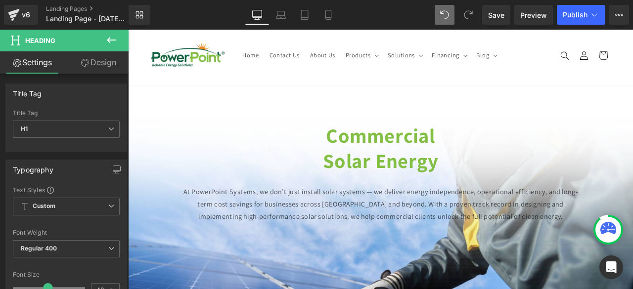
click at [105, 49] on button at bounding box center [111, 41] width 35 height 22
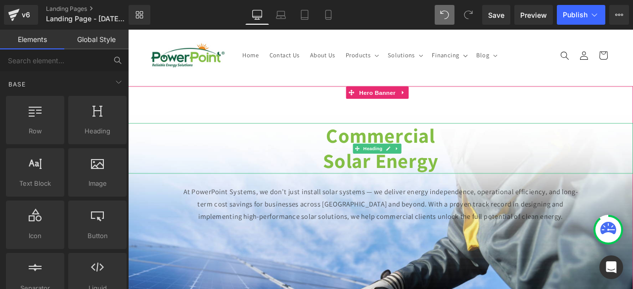
click at [361, 170] on strong "Solar Energy" at bounding box center [427, 185] width 137 height 31
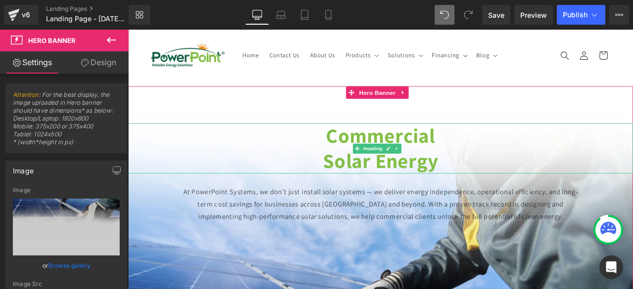
click at [221, 141] on h1 "Commercial" at bounding box center [427, 156] width 598 height 30
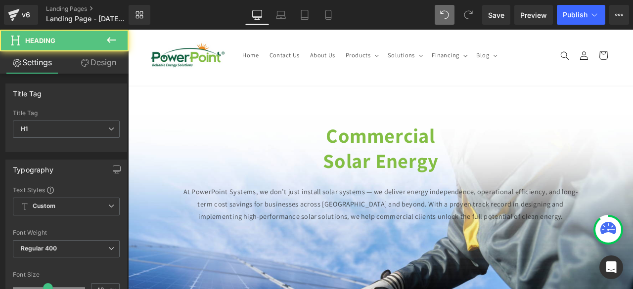
click at [111, 68] on link "Design" at bounding box center [98, 62] width 64 height 22
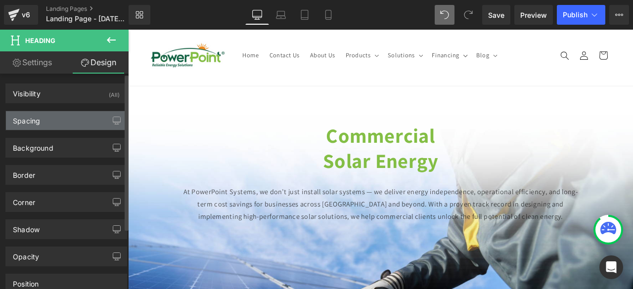
click at [53, 122] on div "Spacing" at bounding box center [66, 120] width 121 height 19
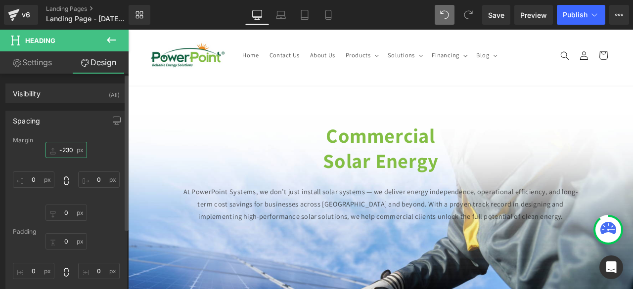
click at [66, 149] on input "-230" at bounding box center [66, 150] width 42 height 16
click at [71, 150] on input "-230" at bounding box center [66, 150] width 42 height 16
click at [66, 150] on input "-230" at bounding box center [66, 150] width 42 height 16
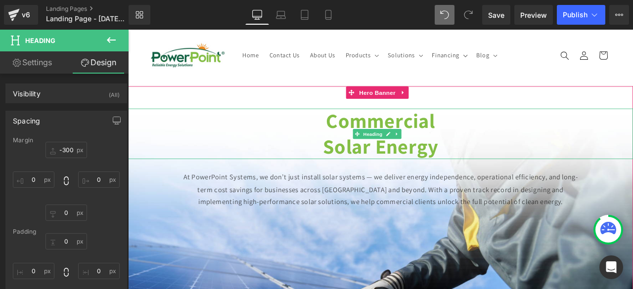
drag, startPoint x: 430, startPoint y: 117, endPoint x: 425, endPoint y: 110, distance: 8.4
click at [430, 123] on strong "Commercial" at bounding box center [426, 138] width 129 height 31
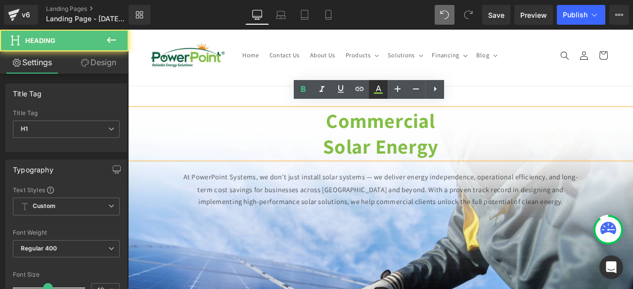
click at [374, 93] on icon at bounding box center [378, 92] width 9 height 1
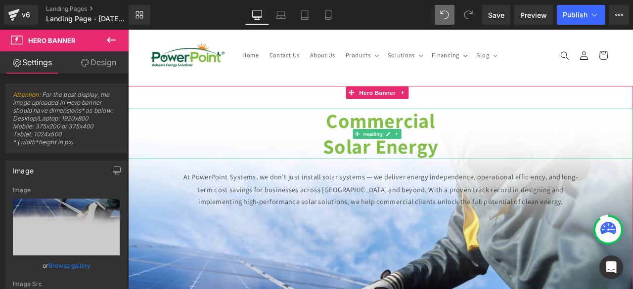
click at [563, 138] on h1 "Commercial" at bounding box center [427, 139] width 598 height 30
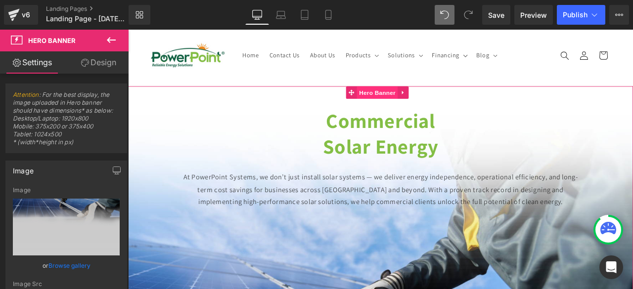
click at [417, 107] on span "Hero Banner" at bounding box center [423, 104] width 48 height 15
click at [104, 63] on link "Design" at bounding box center [98, 62] width 64 height 22
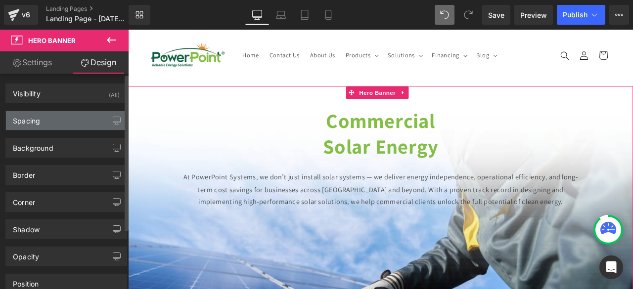
click at [50, 122] on div "Spacing" at bounding box center [66, 120] width 121 height 19
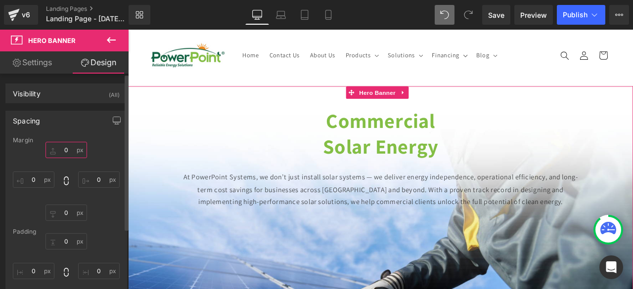
click at [64, 151] on input "0" at bounding box center [66, 150] width 42 height 16
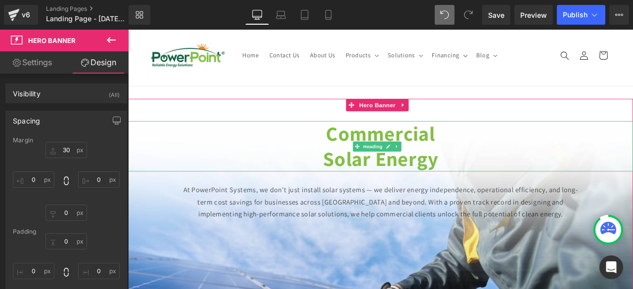
click at [392, 143] on strong "Commercial" at bounding box center [426, 152] width 129 height 31
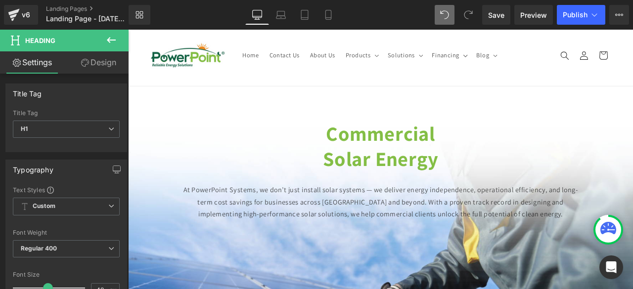
click at [99, 56] on link "Design" at bounding box center [98, 62] width 64 height 22
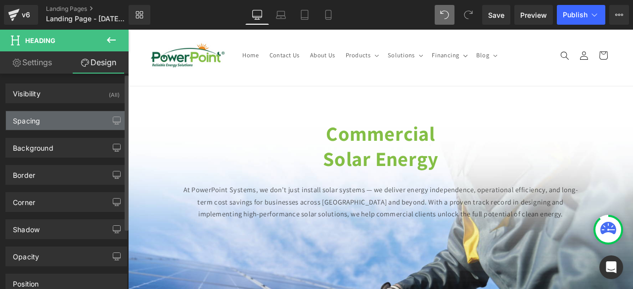
click at [40, 119] on div "Spacing" at bounding box center [26, 118] width 27 height 14
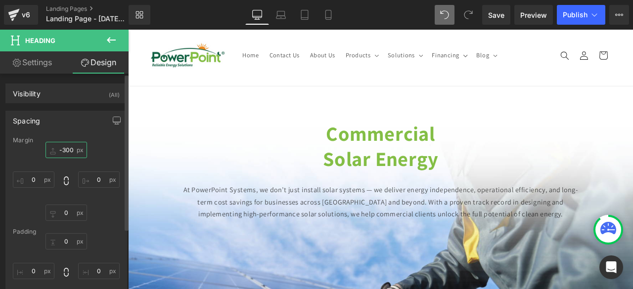
click at [65, 152] on input "-300" at bounding box center [66, 150] width 42 height 16
click at [68, 151] on input "-300" at bounding box center [66, 150] width 42 height 16
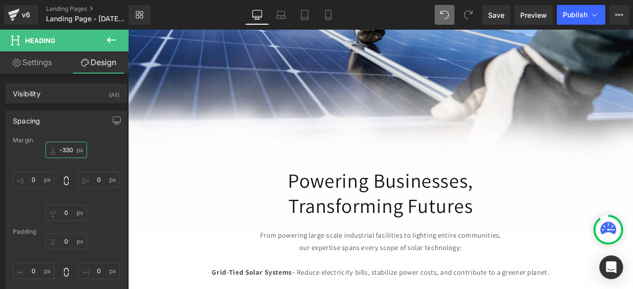
scroll to position [370, 0]
click at [427, 216] on div "Powering Businesses, Transforming Futures Heading" at bounding box center [427, 223] width 578 height 60
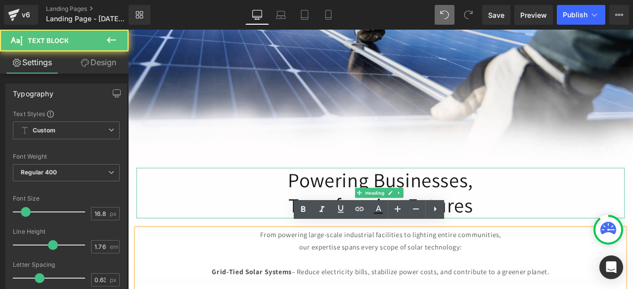
click at [377, 223] on h1 "Transforming Futures" at bounding box center [427, 238] width 578 height 30
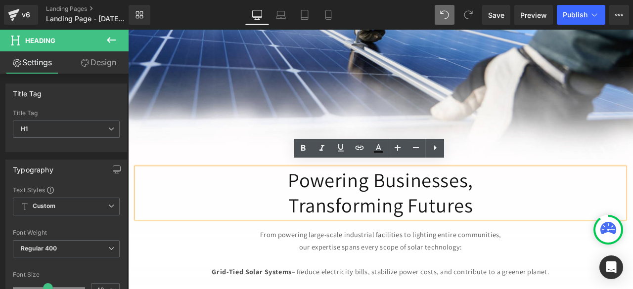
click at [356, 154] on span "Commercial Solar Energy Heading At PowerPoint Systems, we don’t just install so…" at bounding box center [427, 191] width 598 height 482
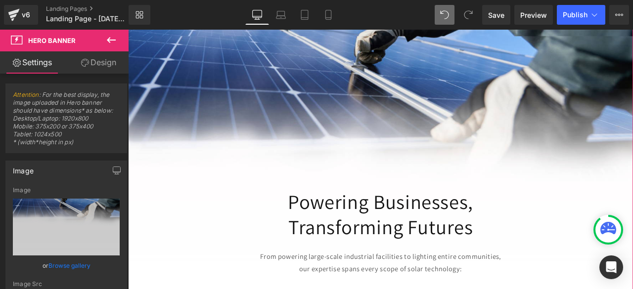
scroll to position [346, 0]
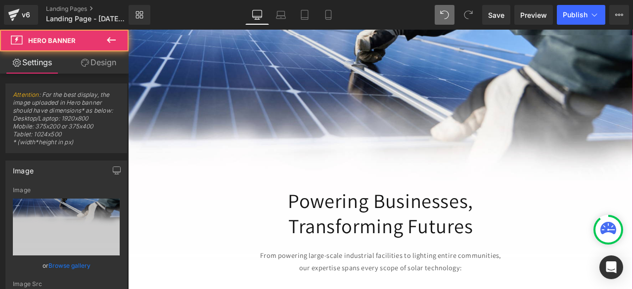
click at [201, 174] on span "Commercial Solar Energy Heading At PowerPoint Systems, we don’t just install so…" at bounding box center [427, 215] width 598 height 482
click at [216, 96] on span "Commercial Solar Energy Heading At PowerPoint Systems, we don’t just install so…" at bounding box center [427, 215] width 598 height 482
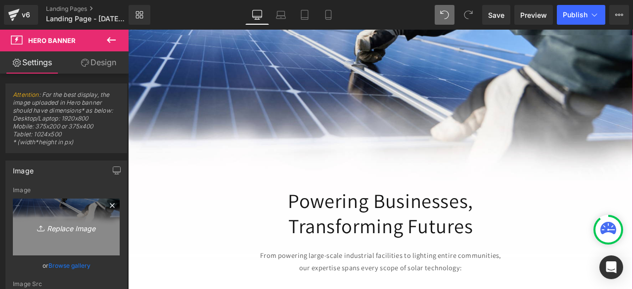
click at [52, 233] on icon "Replace Image" at bounding box center [66, 227] width 79 height 12
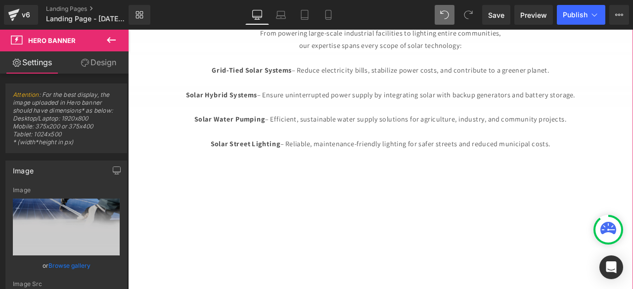
scroll to position [609, 0]
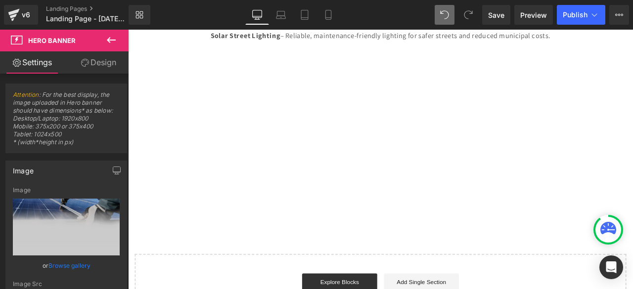
scroll to position [739, 0]
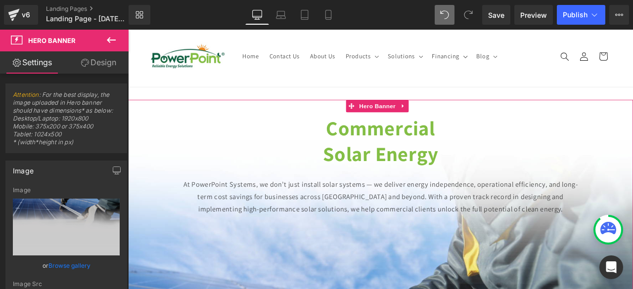
scroll to position [24, 0]
